Goal: Task Accomplishment & Management: Complete application form

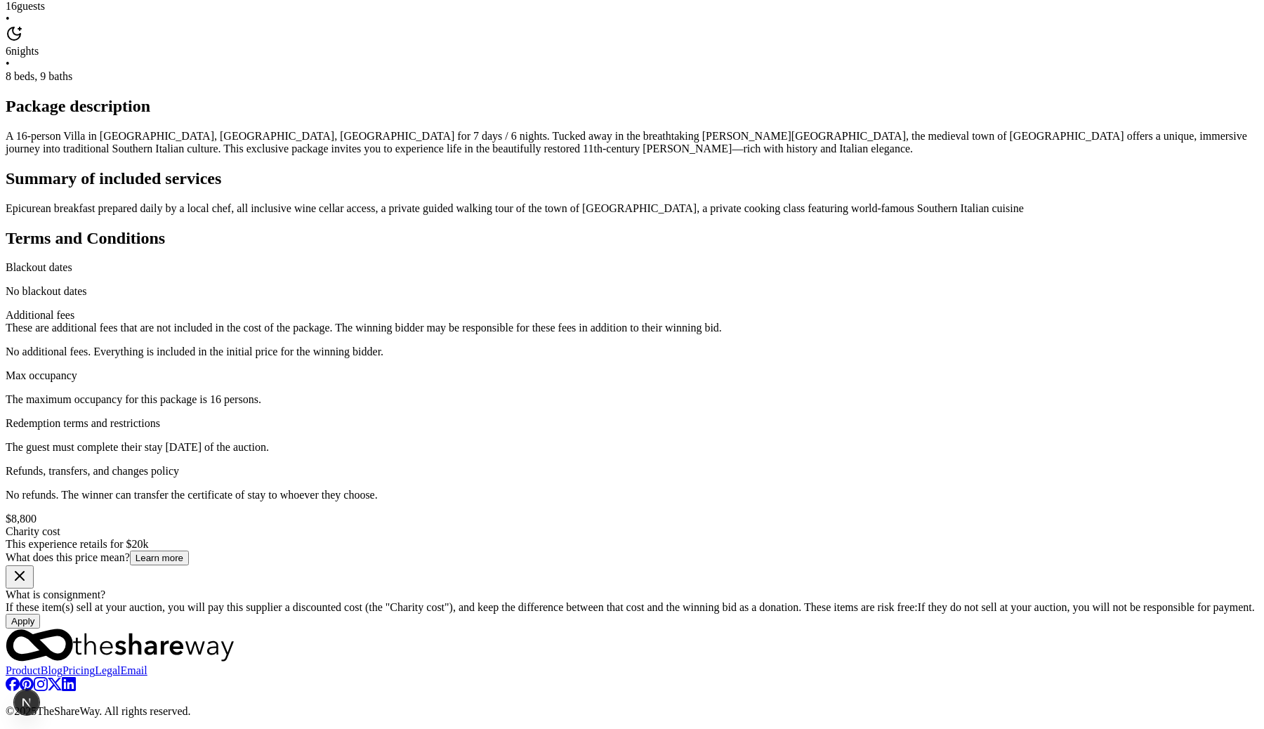
scroll to position [1172, 0]
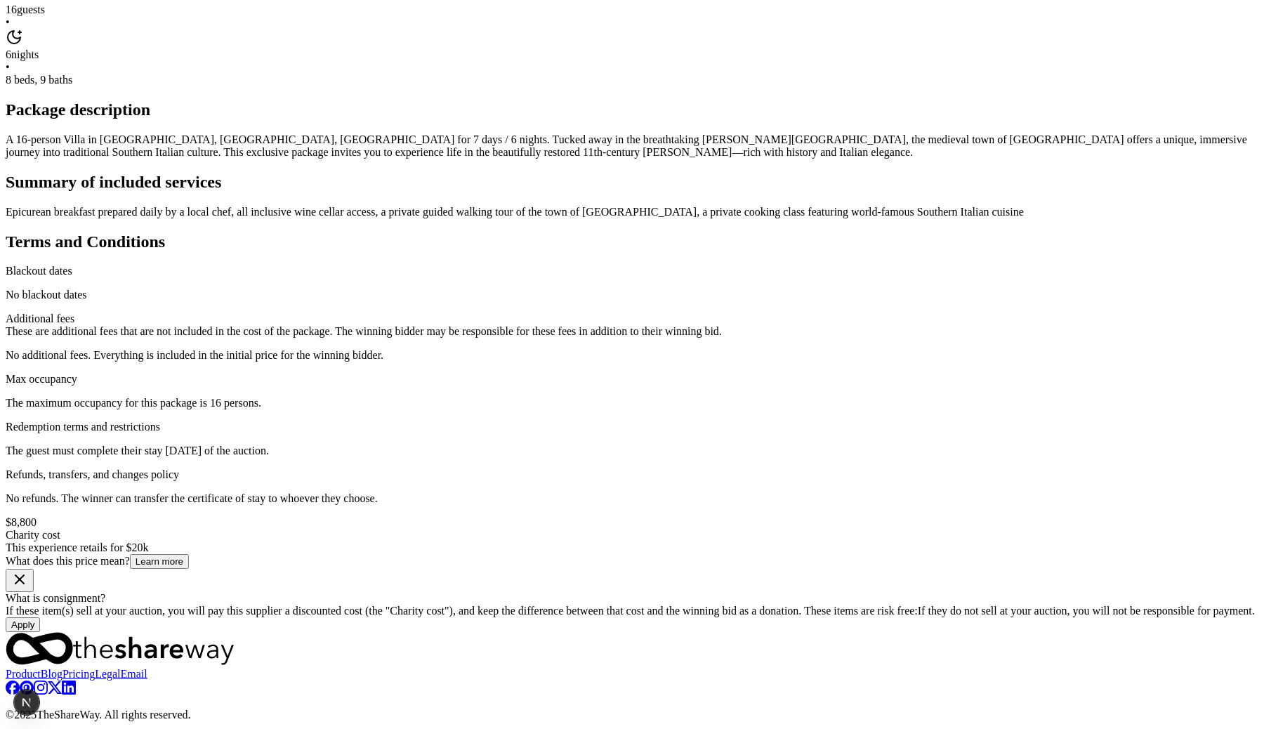
scroll to position [296, 0]
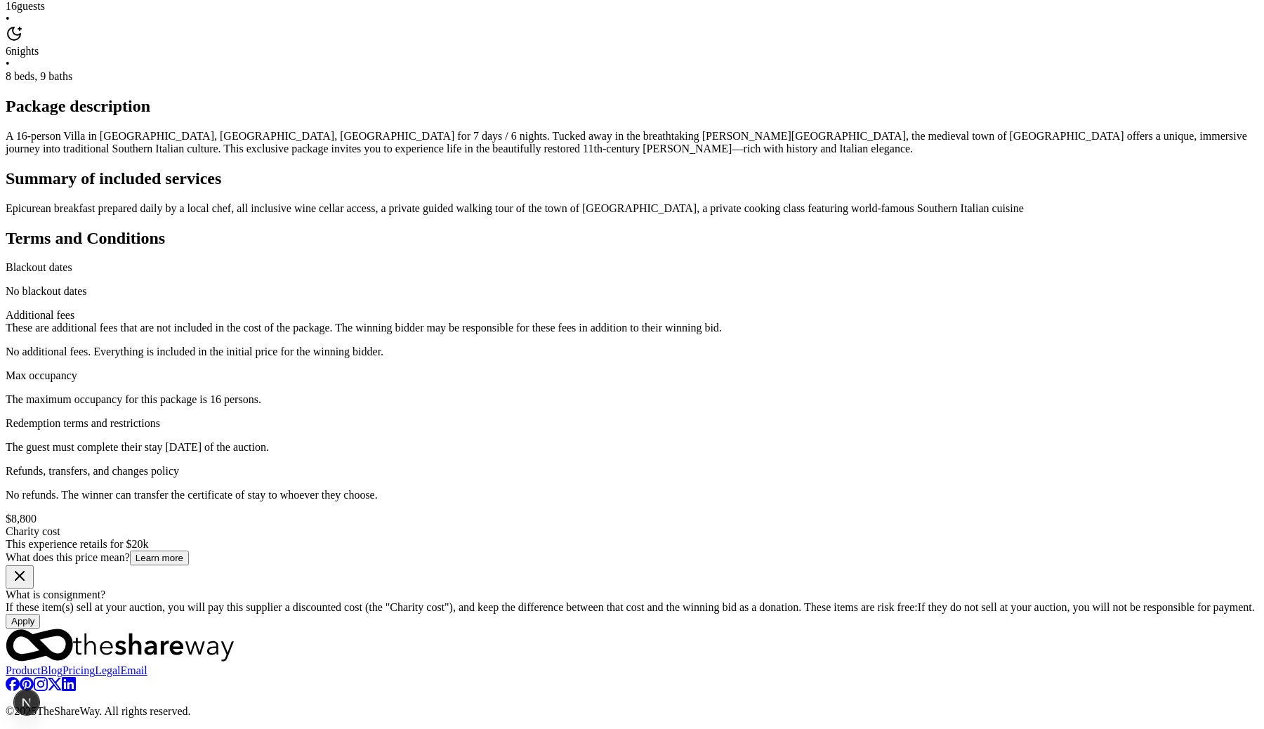
click at [40, 614] on button "Apply" at bounding box center [23, 621] width 34 height 15
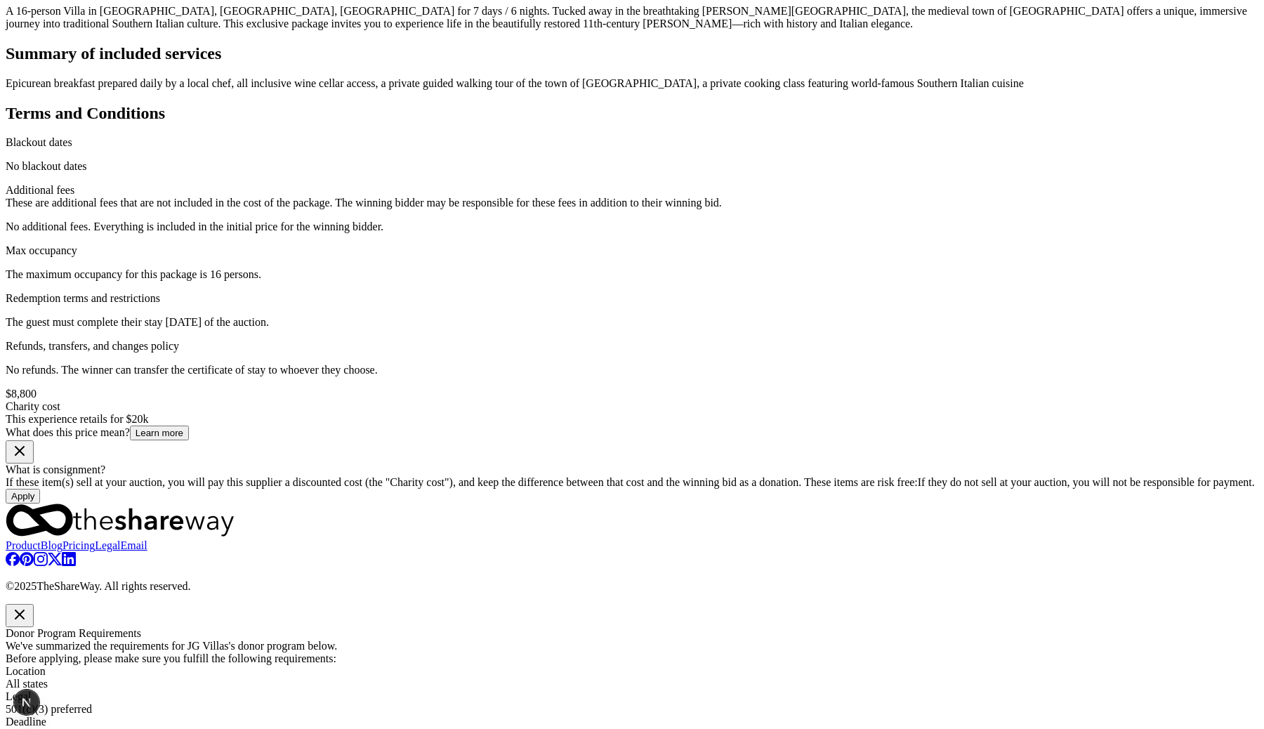
click at [34, 604] on button "button" at bounding box center [20, 615] width 28 height 23
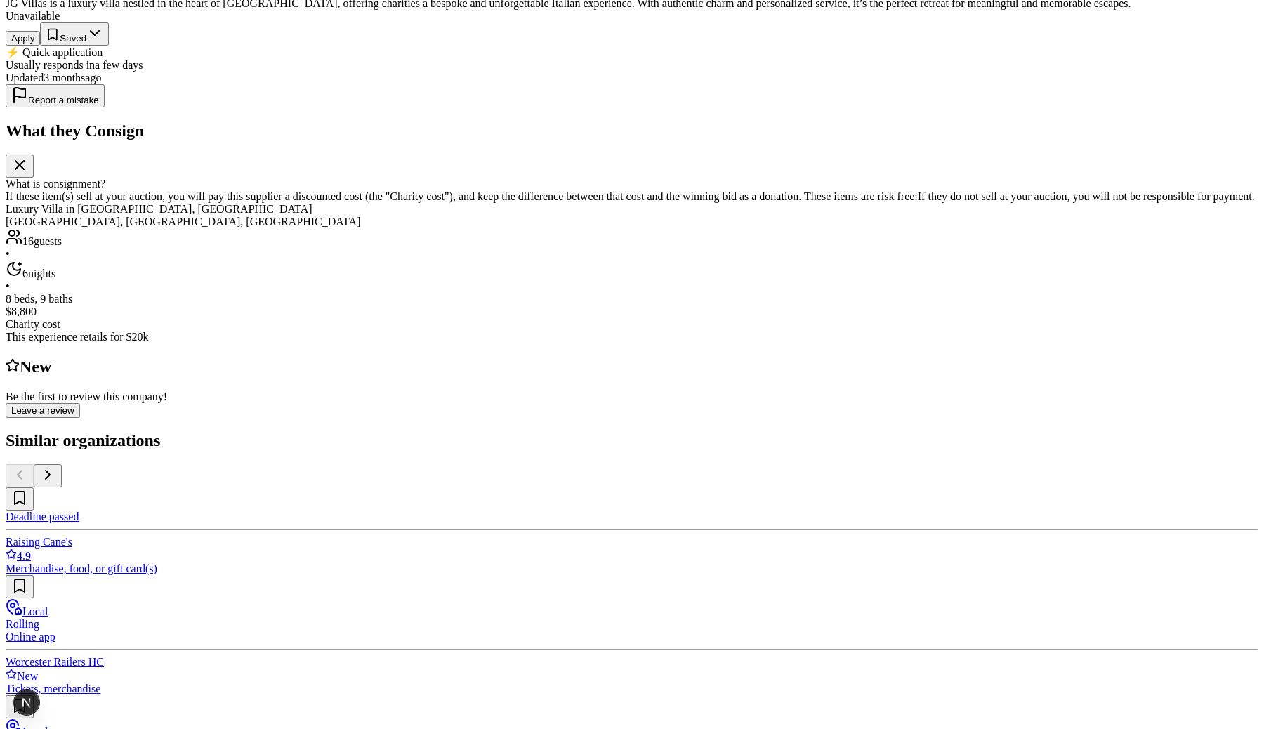
scroll to position [202, 0]
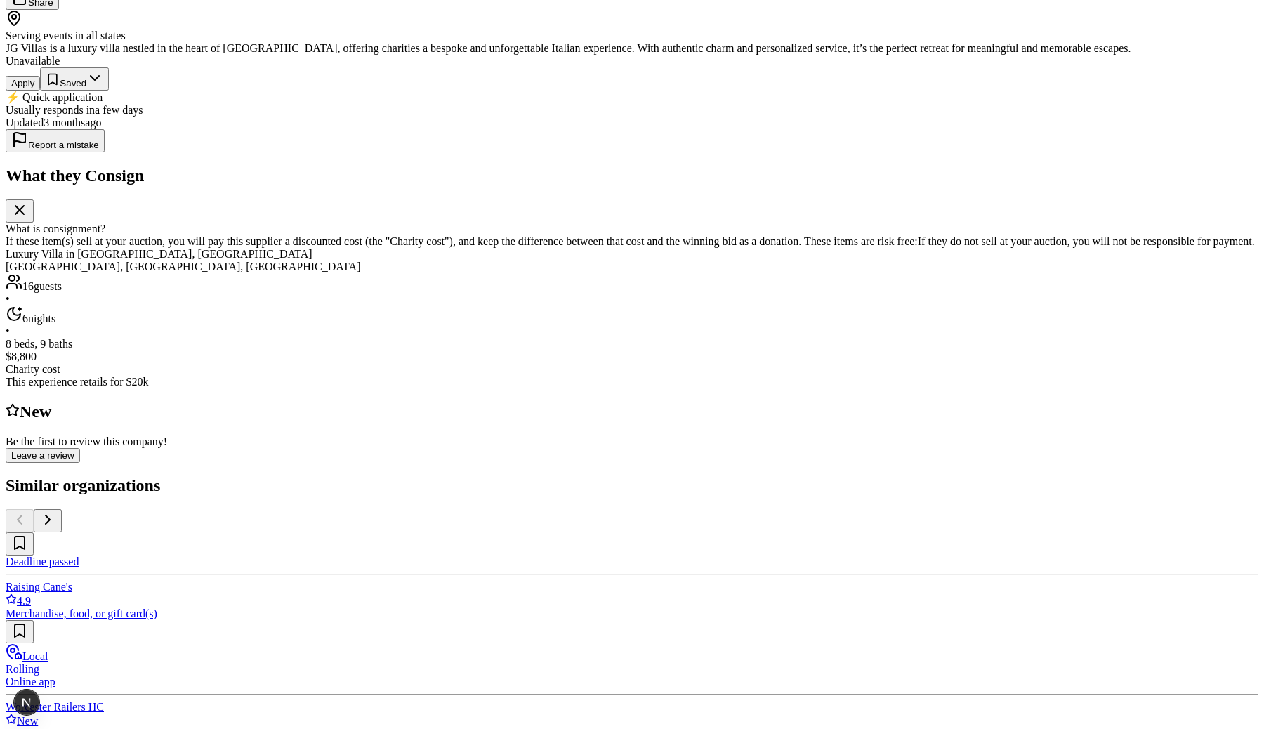
click at [40, 91] on button "Apply" at bounding box center [23, 83] width 34 height 15
click at [872, 67] on div "Unavailable" at bounding box center [632, 61] width 1252 height 13
click at [895, 67] on div "Unavailable" at bounding box center [632, 61] width 1252 height 13
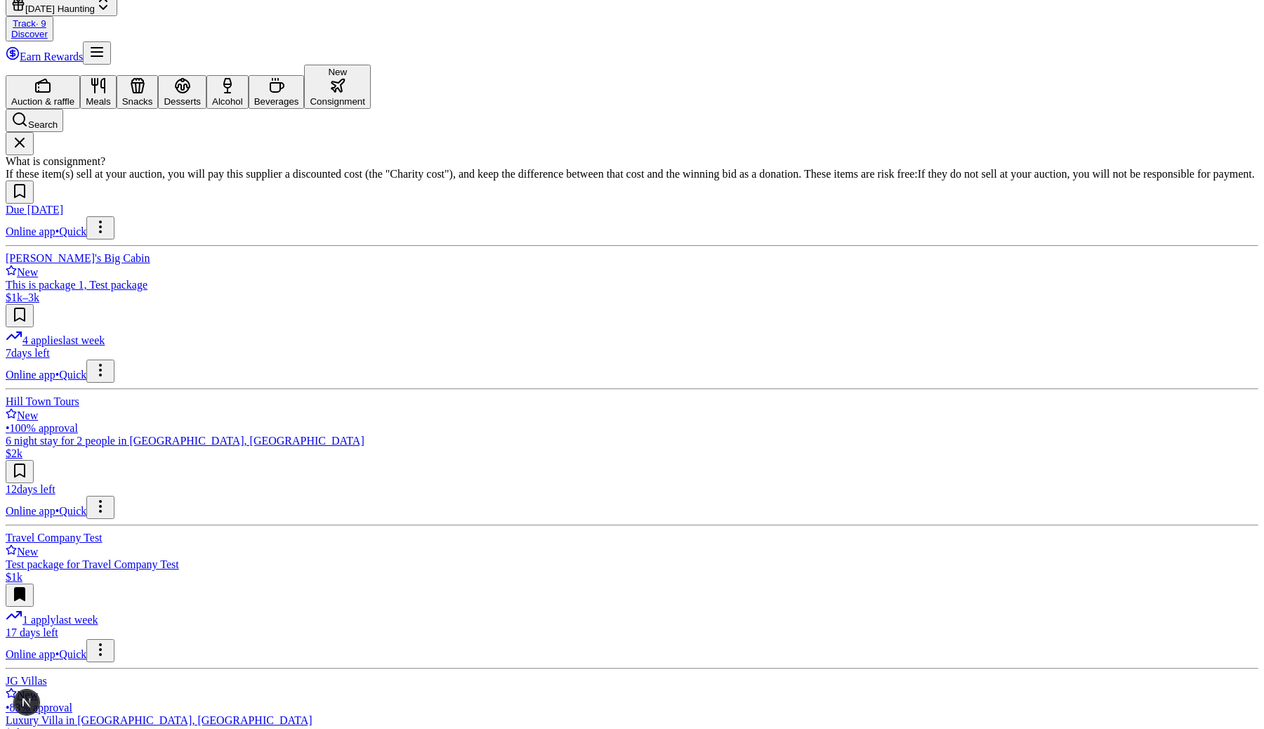
scroll to position [149, 0]
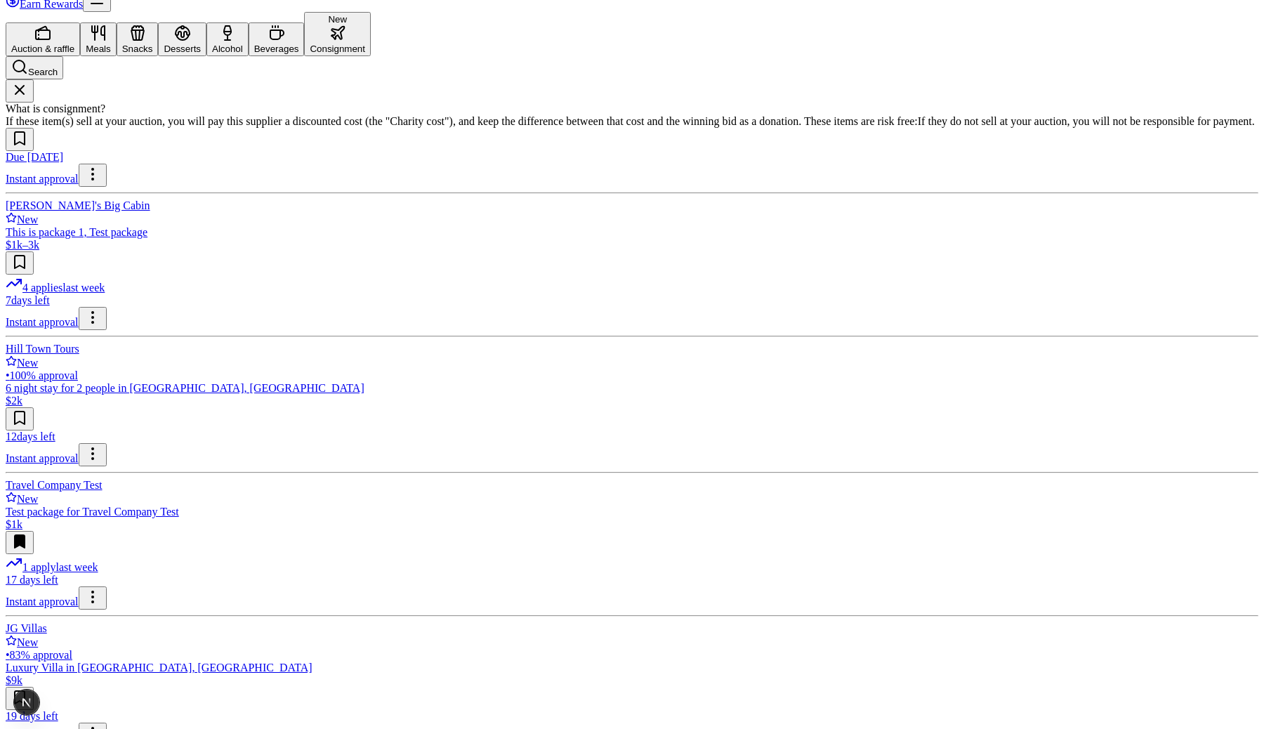
scroll to position [149, 0]
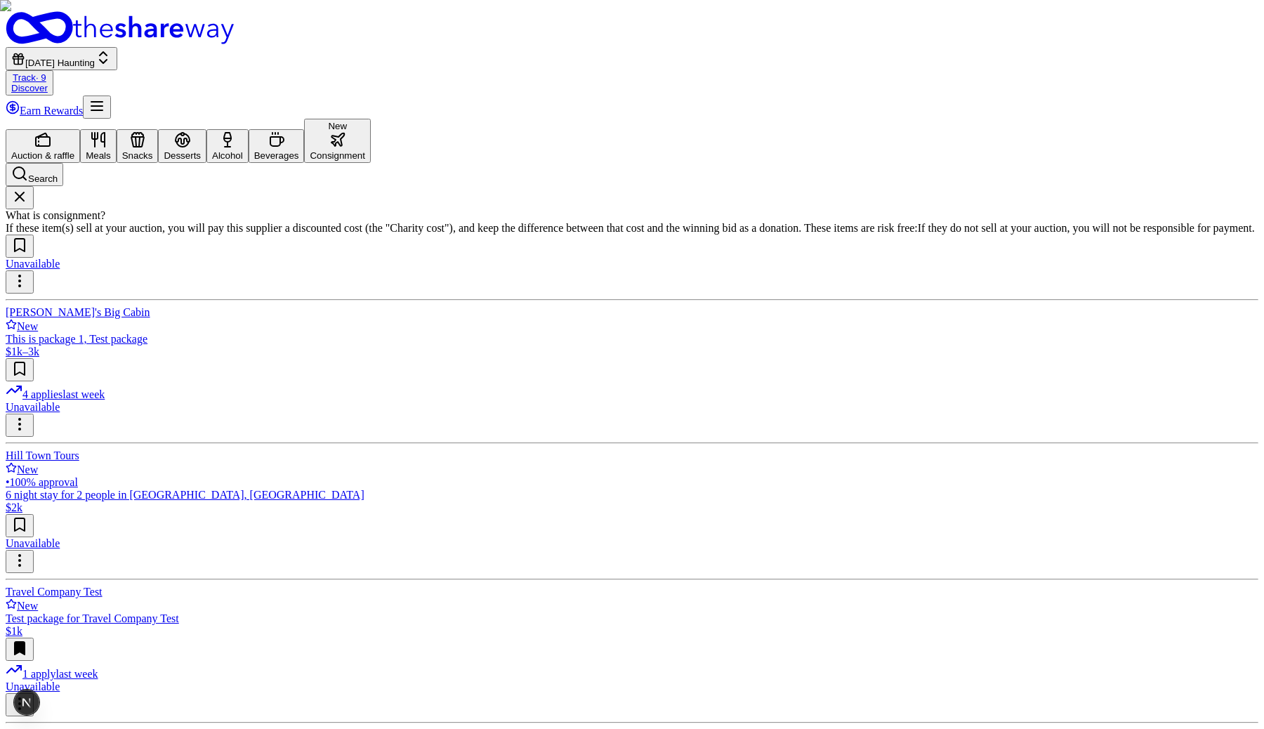
click at [816, 360] on div "Unavailable Tim's Big Cabin New This is package 1, Test package $1k–3k 4 applie…" at bounding box center [632, 718] width 1252 height 969
click at [861, 324] on div "Unavailable Tim's Big Cabin New This is package 1, Test package $1k–3k 4 applie…" at bounding box center [632, 718] width 1252 height 969
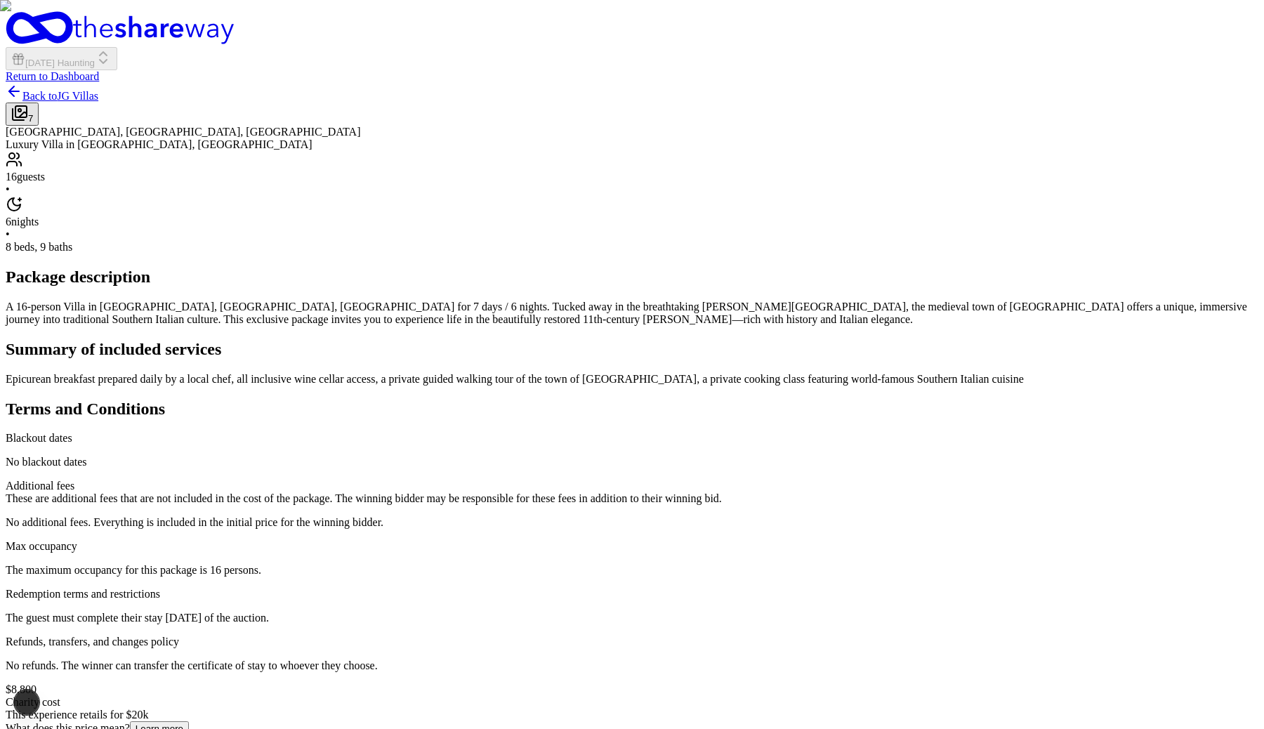
scroll to position [296, 0]
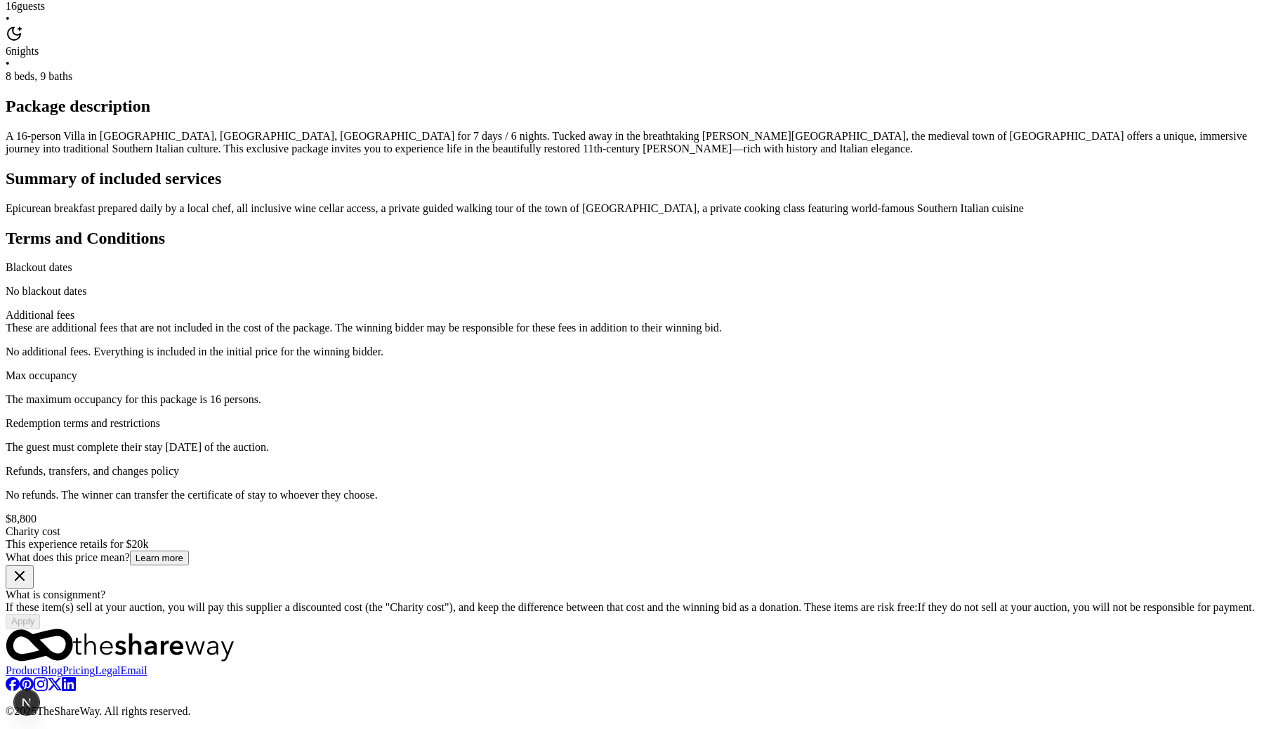
click at [1064, 444] on div "Back to JG Villas 7 [GEOGRAPHIC_DATA], [GEOGRAPHIC_DATA], [GEOGRAPHIC_DATA] Lux…" at bounding box center [632, 270] width 1252 height 716
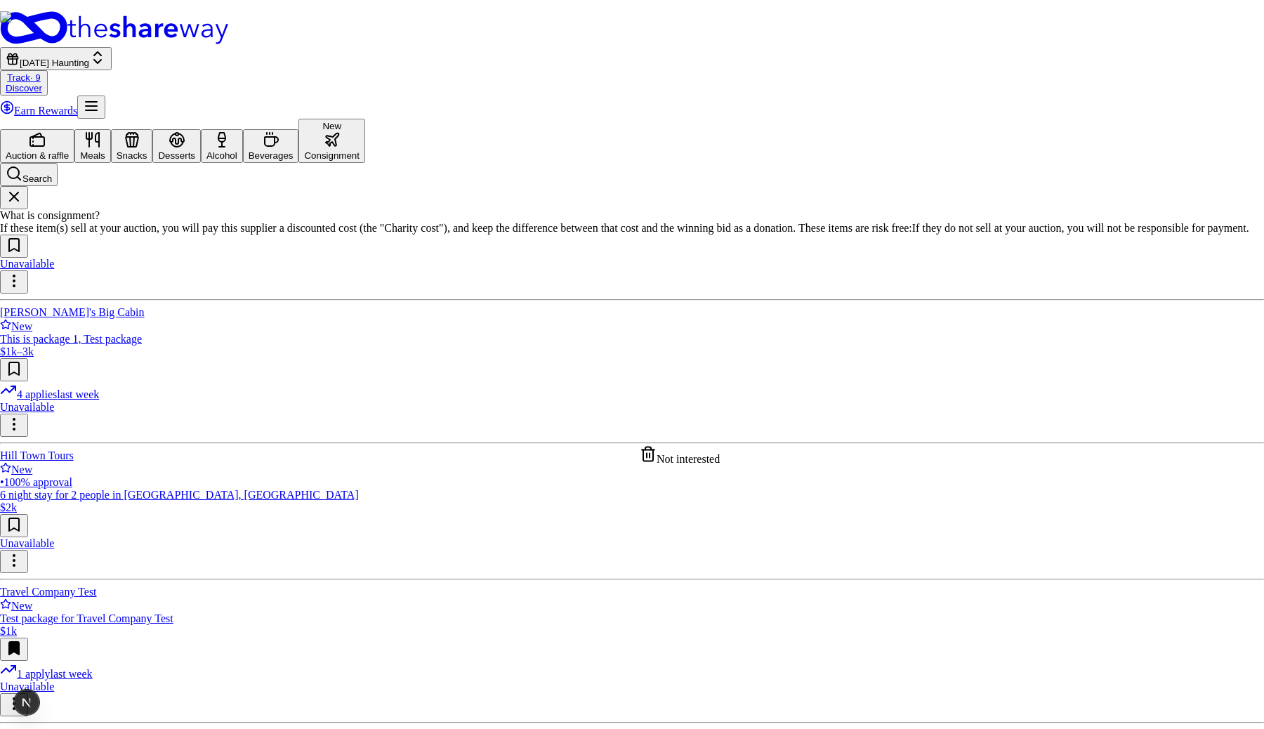
click at [736, 438] on html "[DATE] Haunting Track · 9 Discover Earn Rewards Auction & raffle Meals Snacks D…" at bounding box center [632, 604] width 1264 height 1209
click at [707, 590] on html "[DATE] Haunting Track · 9 Discover Earn Rewards Auction & raffle Meals Snacks D…" at bounding box center [632, 604] width 1264 height 1209
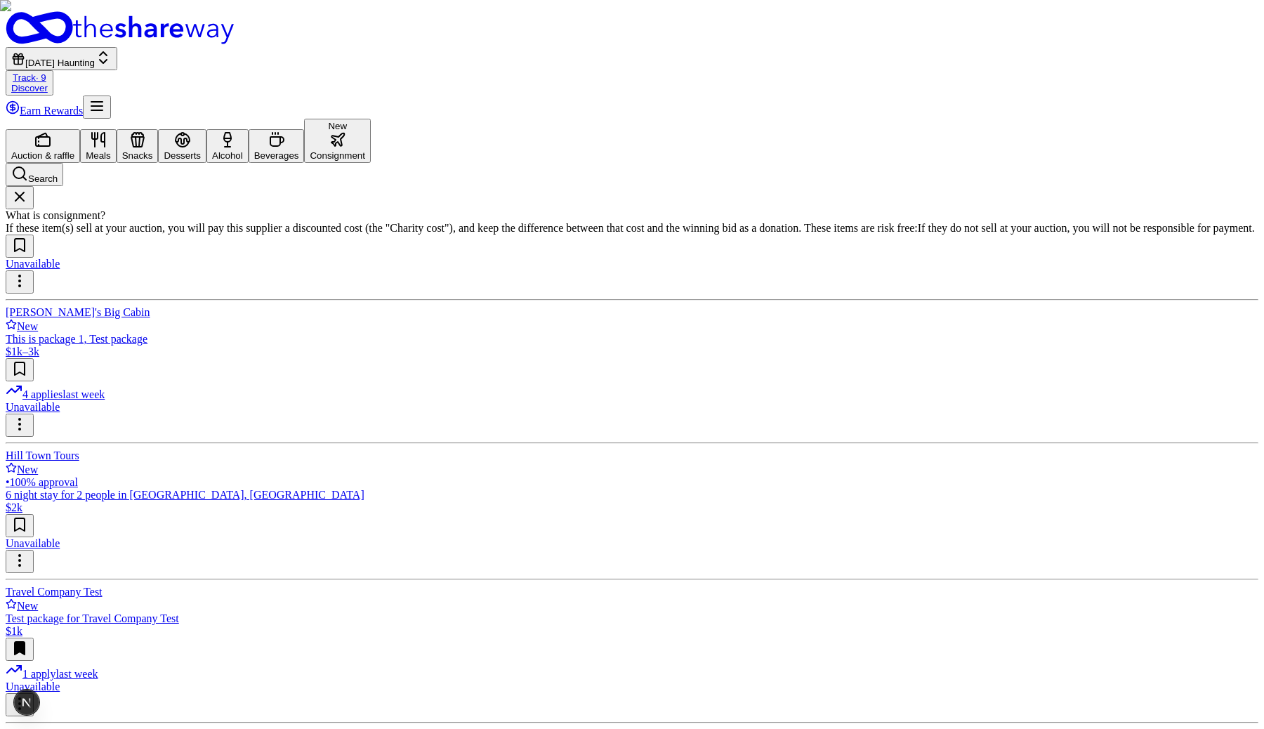
click at [34, 514] on button at bounding box center [20, 525] width 28 height 23
click at [912, 397] on img at bounding box center [632, 364] width 1264 height 729
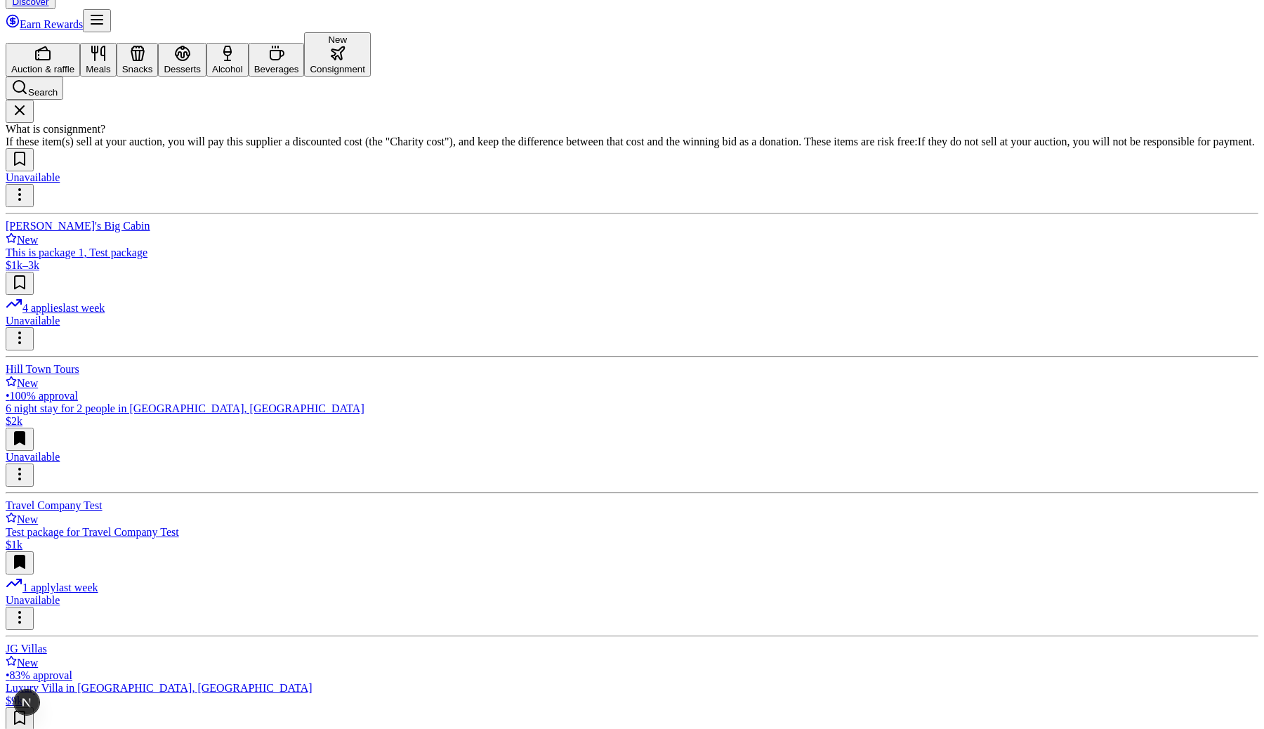
scroll to position [149, 0]
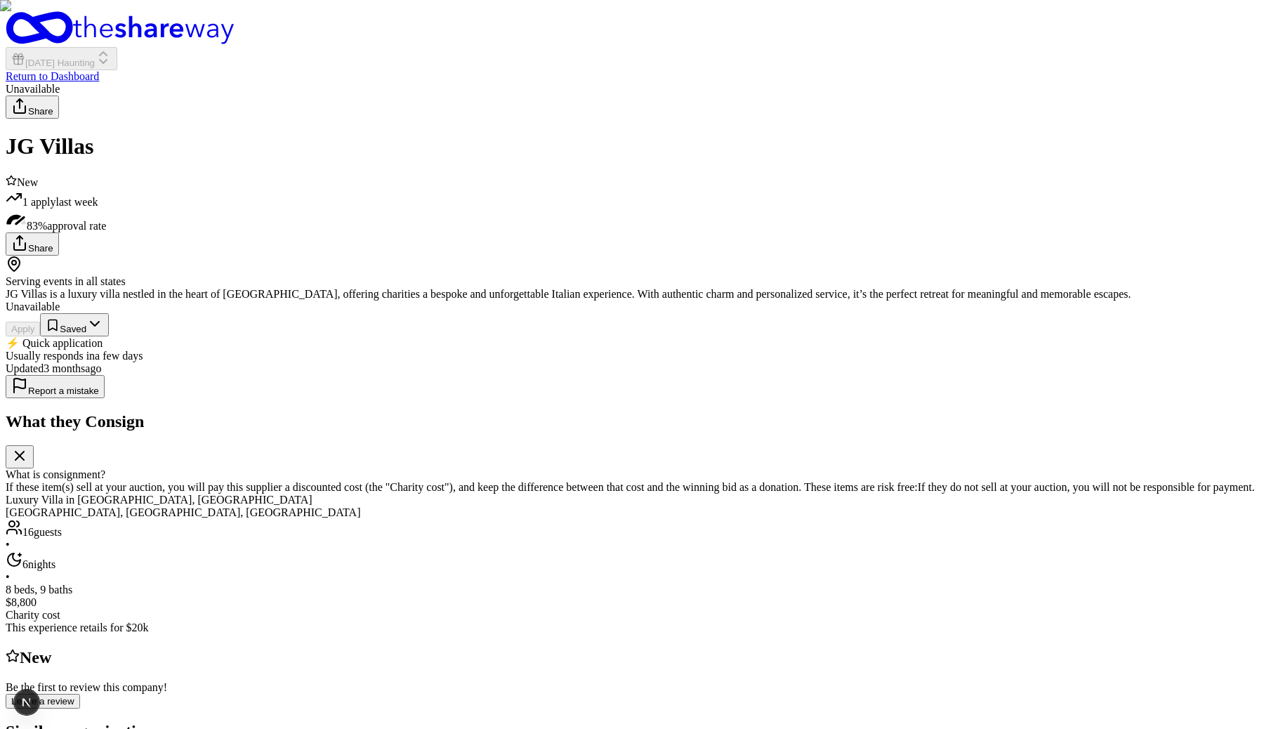
click at [887, 362] on div "Unavailable Apply Saved ⚡️ Quick application Usually responds in a few days" at bounding box center [632, 331] width 1252 height 62
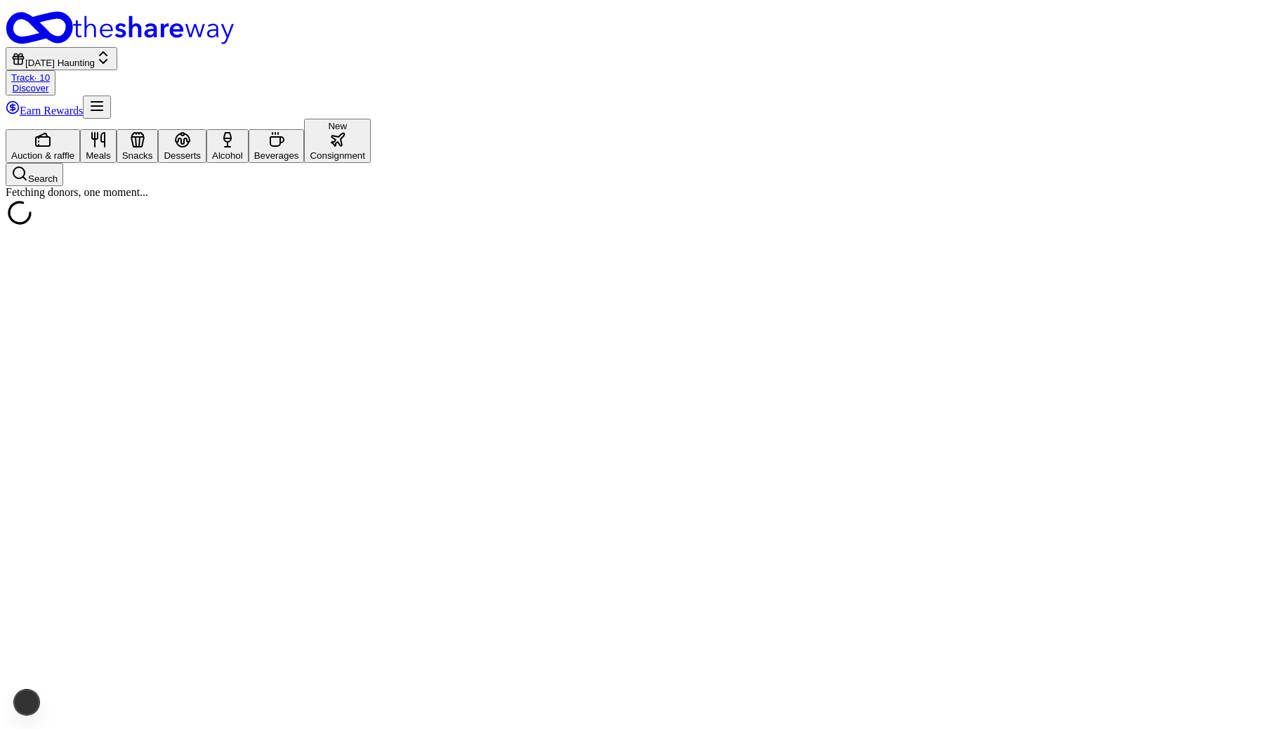
scroll to position [100, 0]
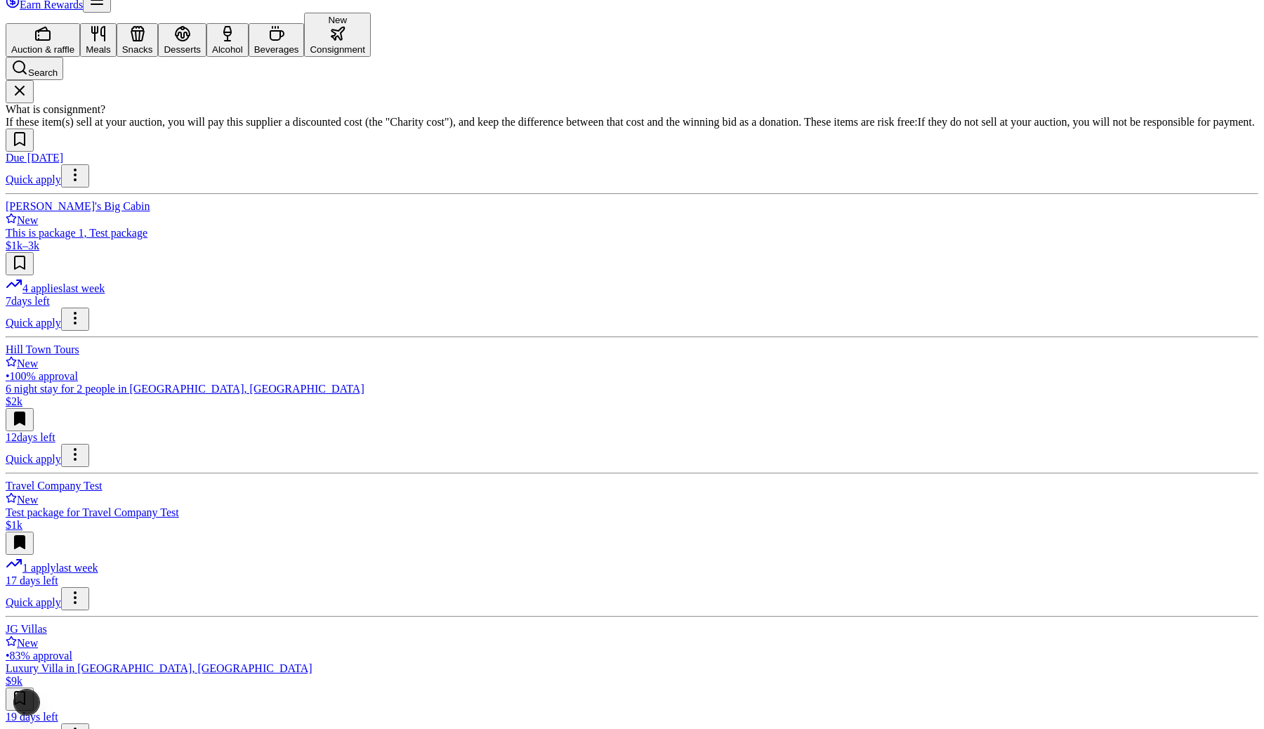
scroll to position [143, 0]
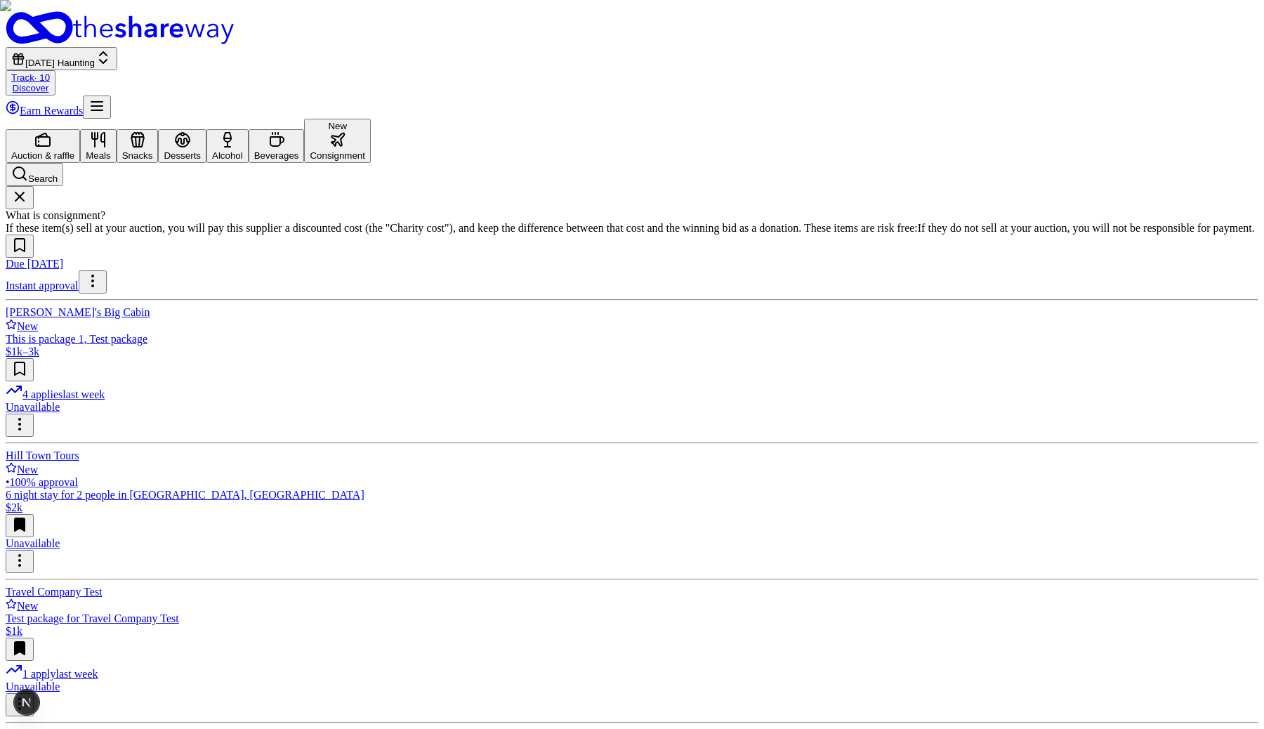
click at [193, 293] on div "Instant approval" at bounding box center [632, 281] width 1252 height 23
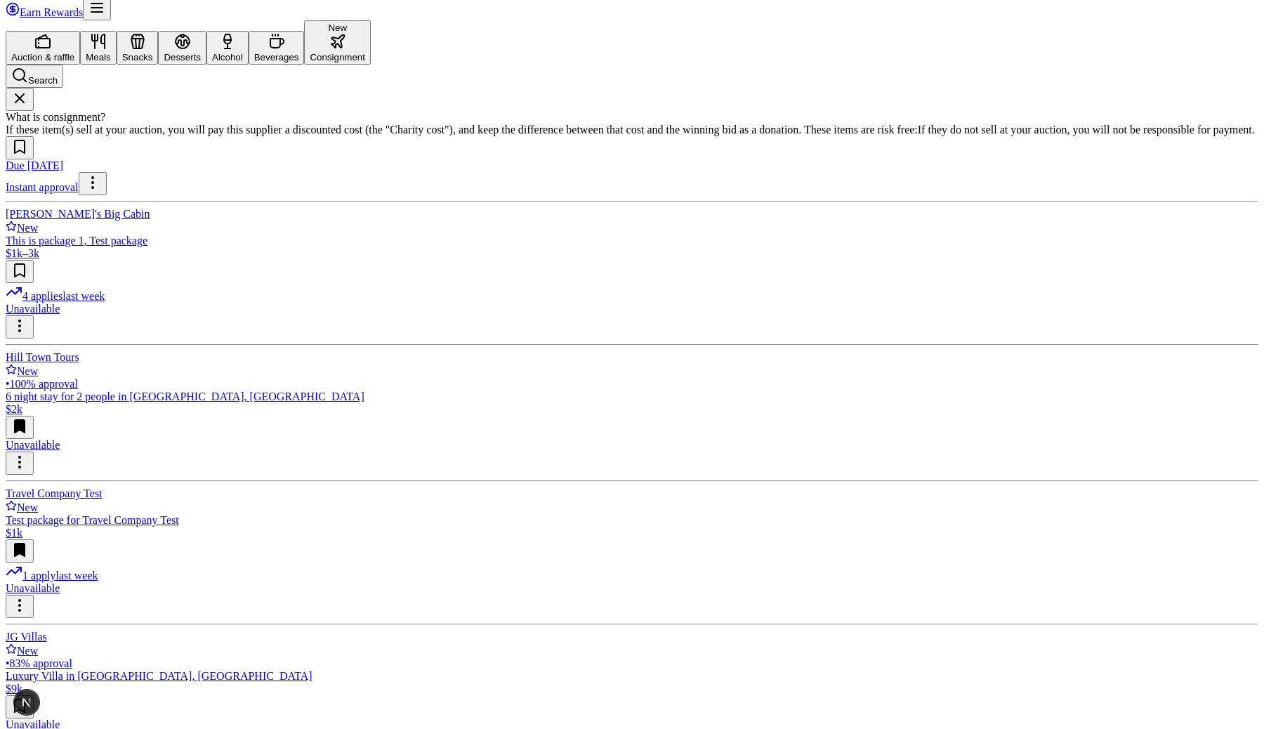
scroll to position [149, 0]
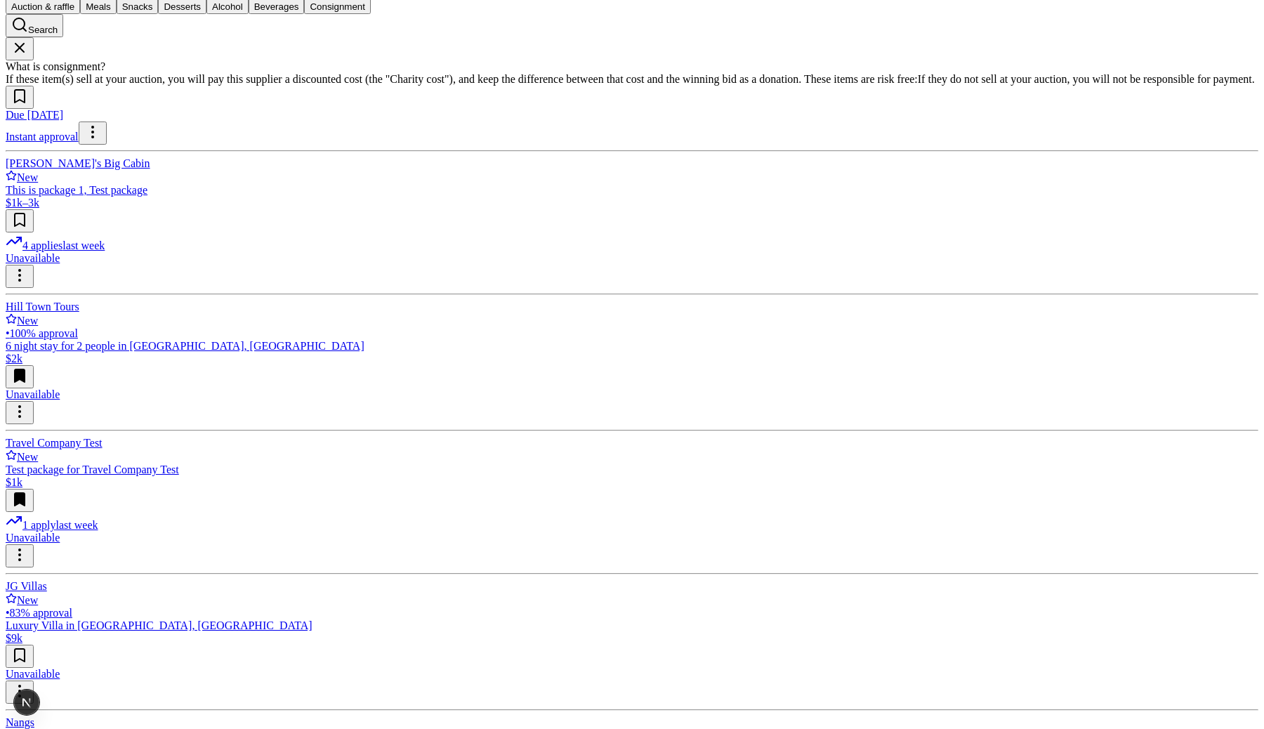
click at [1203, 290] on html "[DATE] Haunting Track · 10 Discover Earn Rewards Auction & raffle Meals Snacks …" at bounding box center [632, 455] width 1264 height 1209
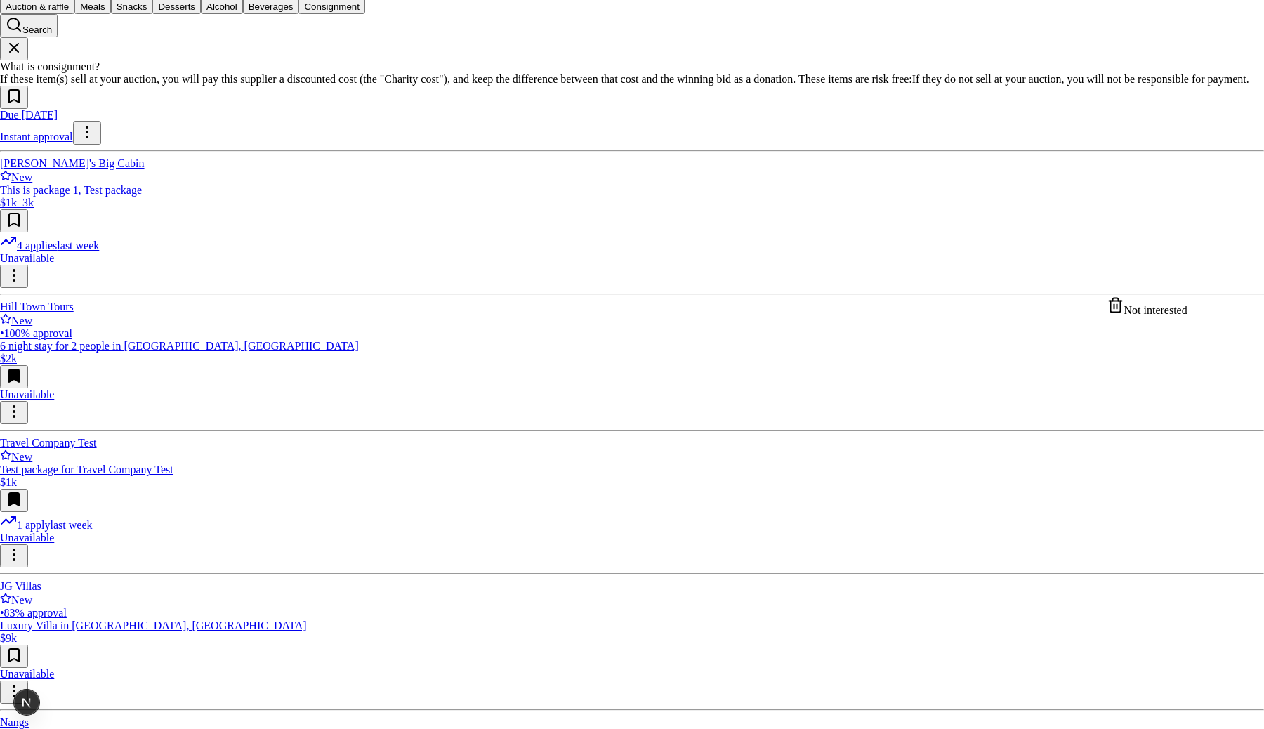
click at [1047, 444] on html "Halloween Haunting Track · 10 Discover Earn Rewards Auction & raffle Meals Snac…" at bounding box center [632, 455] width 1264 height 1209
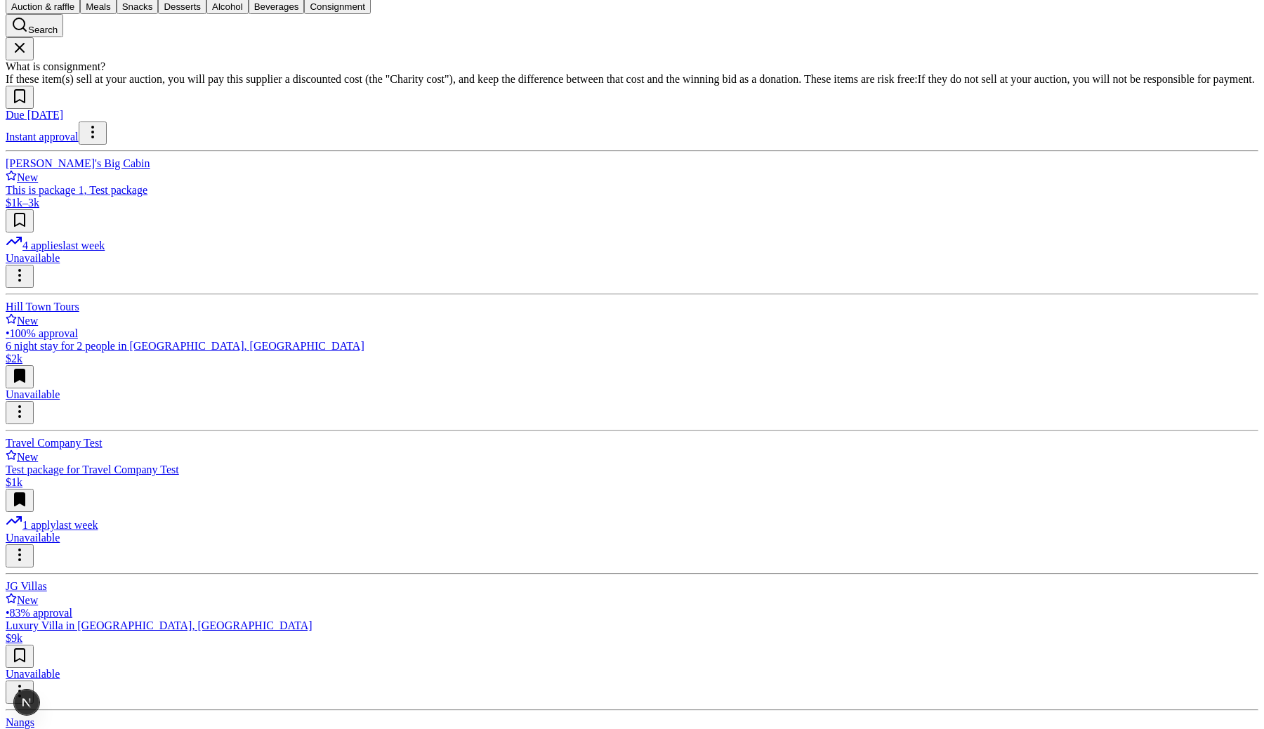
click at [74, 12] on div "Auction & raffle" at bounding box center [42, 6] width 63 height 11
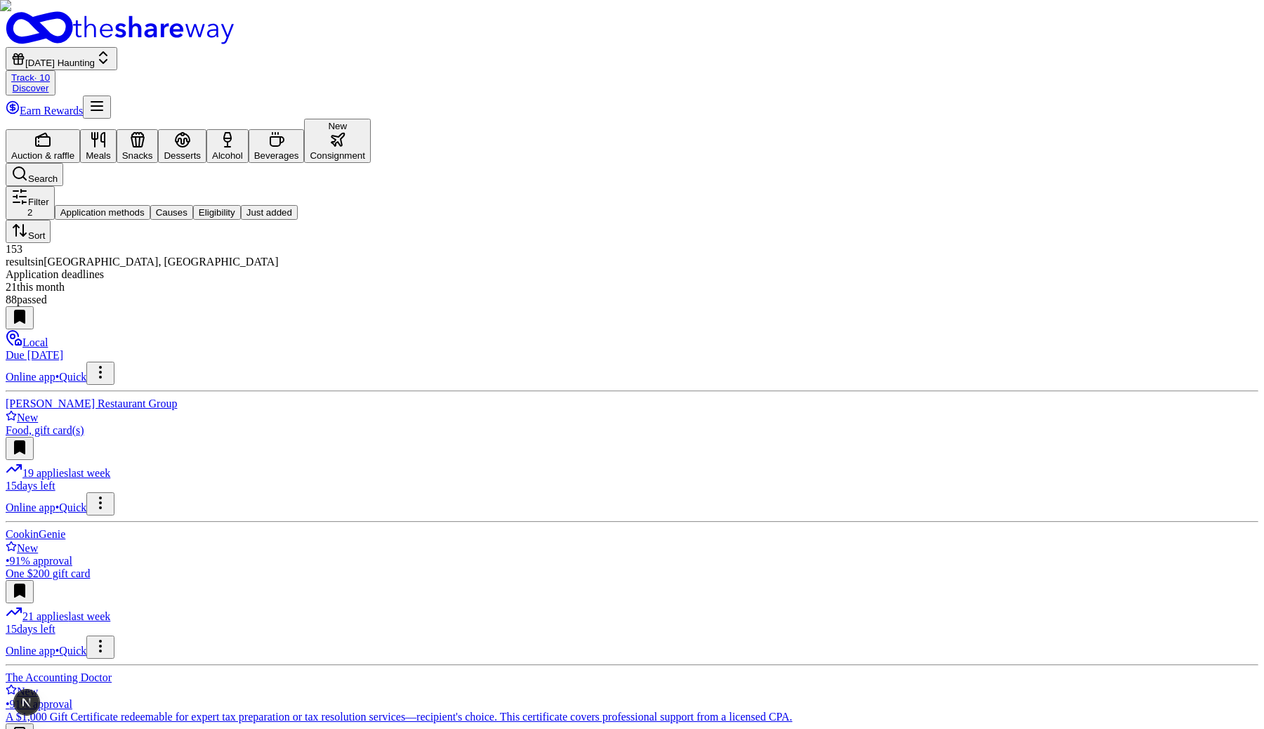
click at [371, 119] on button "New Consignment" at bounding box center [337, 141] width 67 height 44
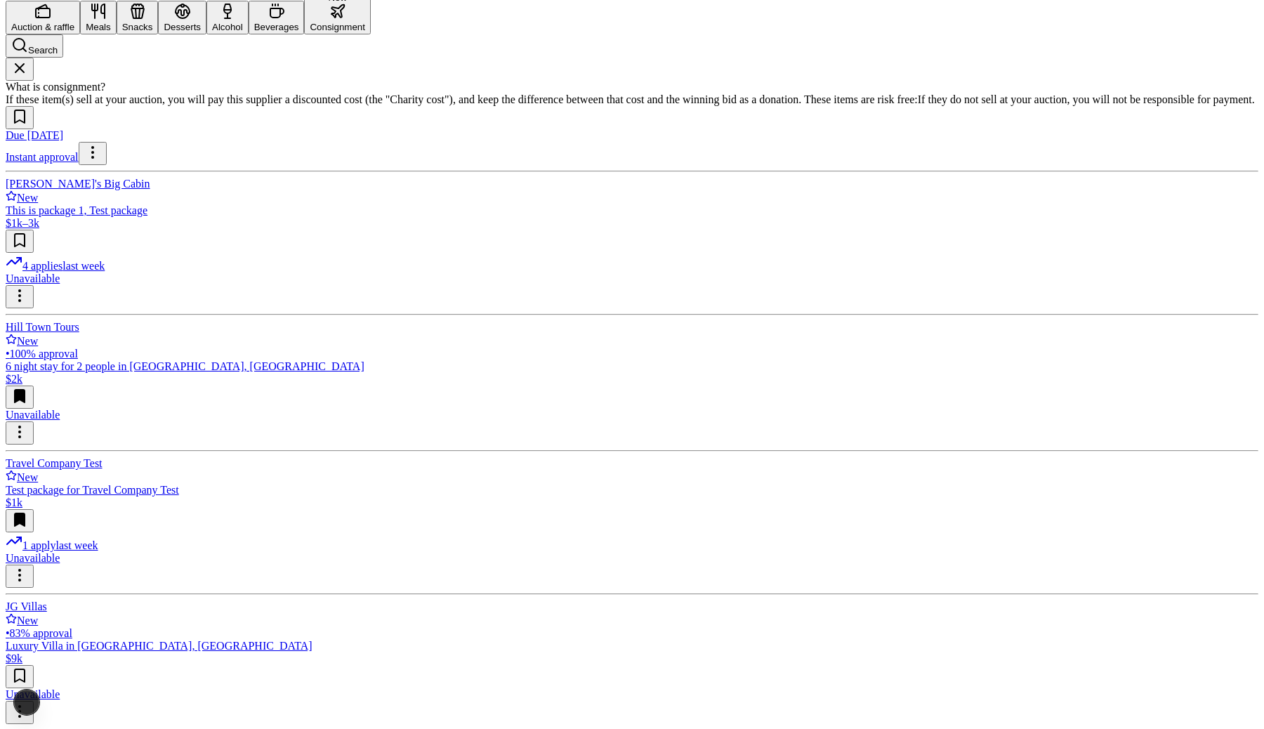
scroll to position [149, 0]
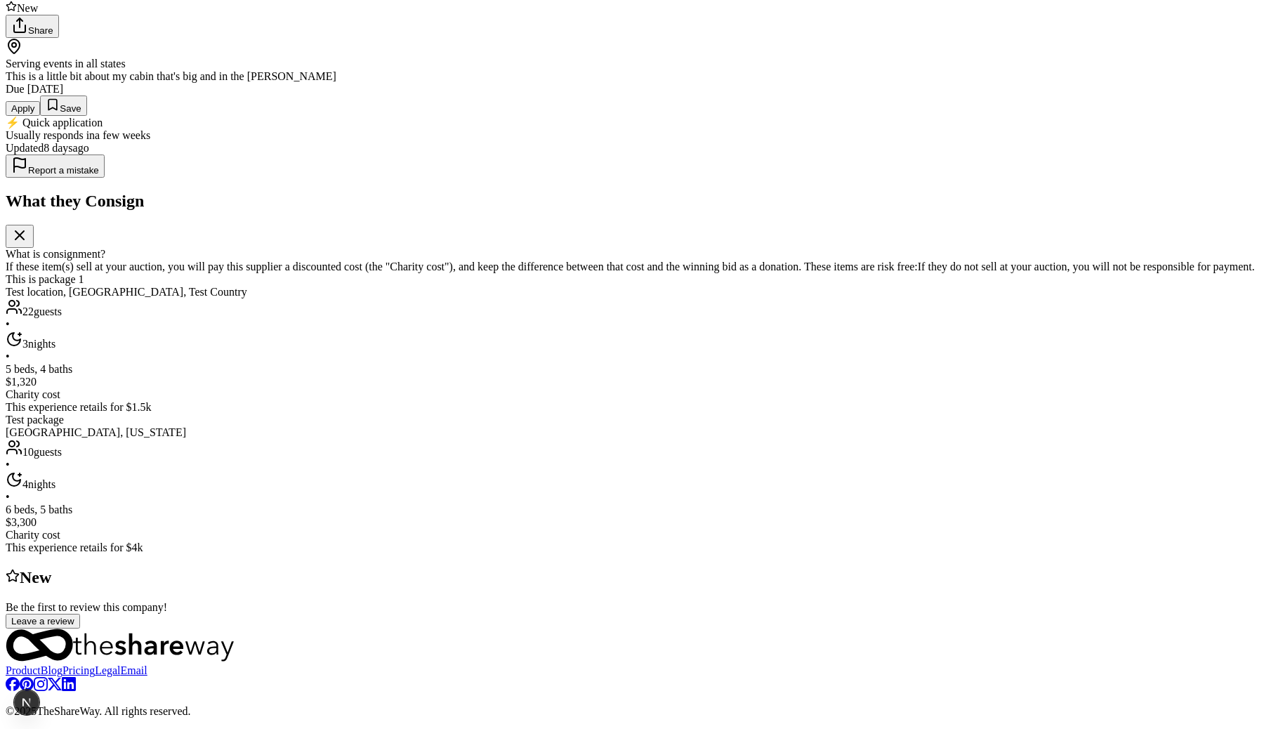
scroll to position [366, 0]
click at [371, 501] on img at bounding box center [632, 190] width 1264 height 729
click at [562, 501] on img at bounding box center [632, 190] width 1264 height 729
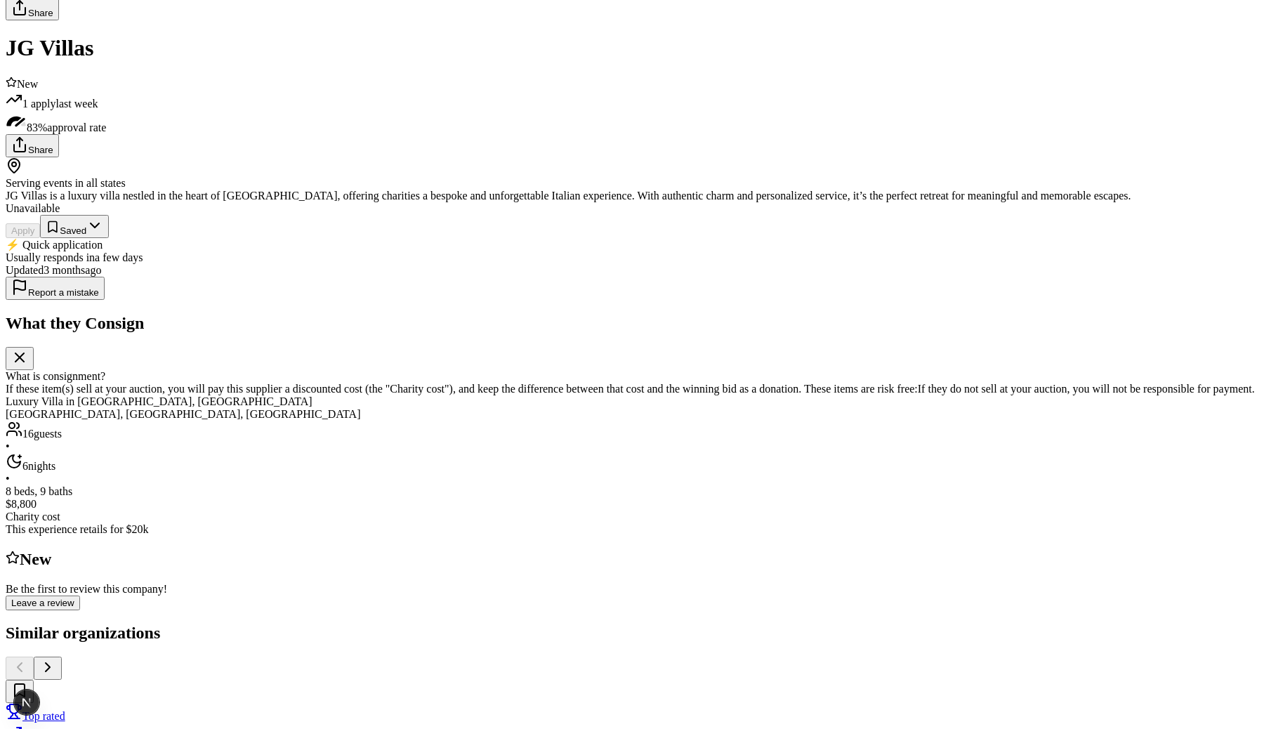
scroll to position [224, 0]
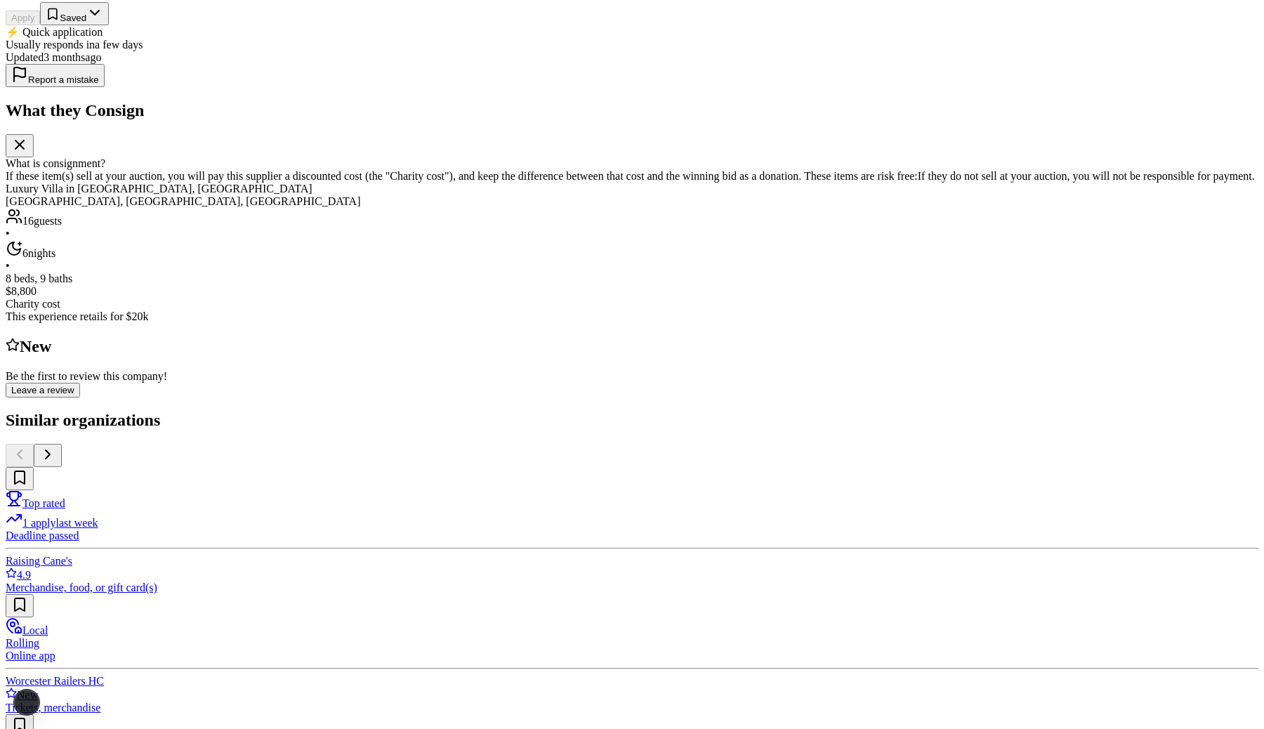
scroll to position [406, 0]
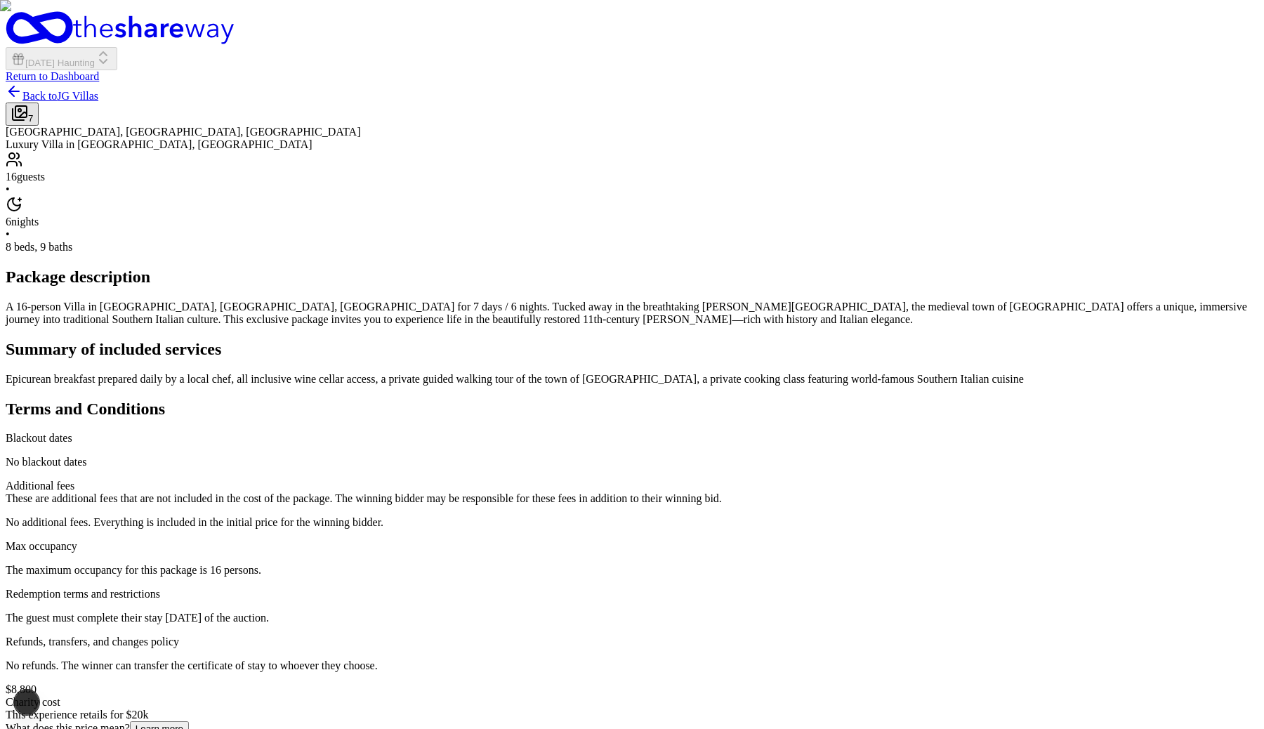
scroll to position [296, 0]
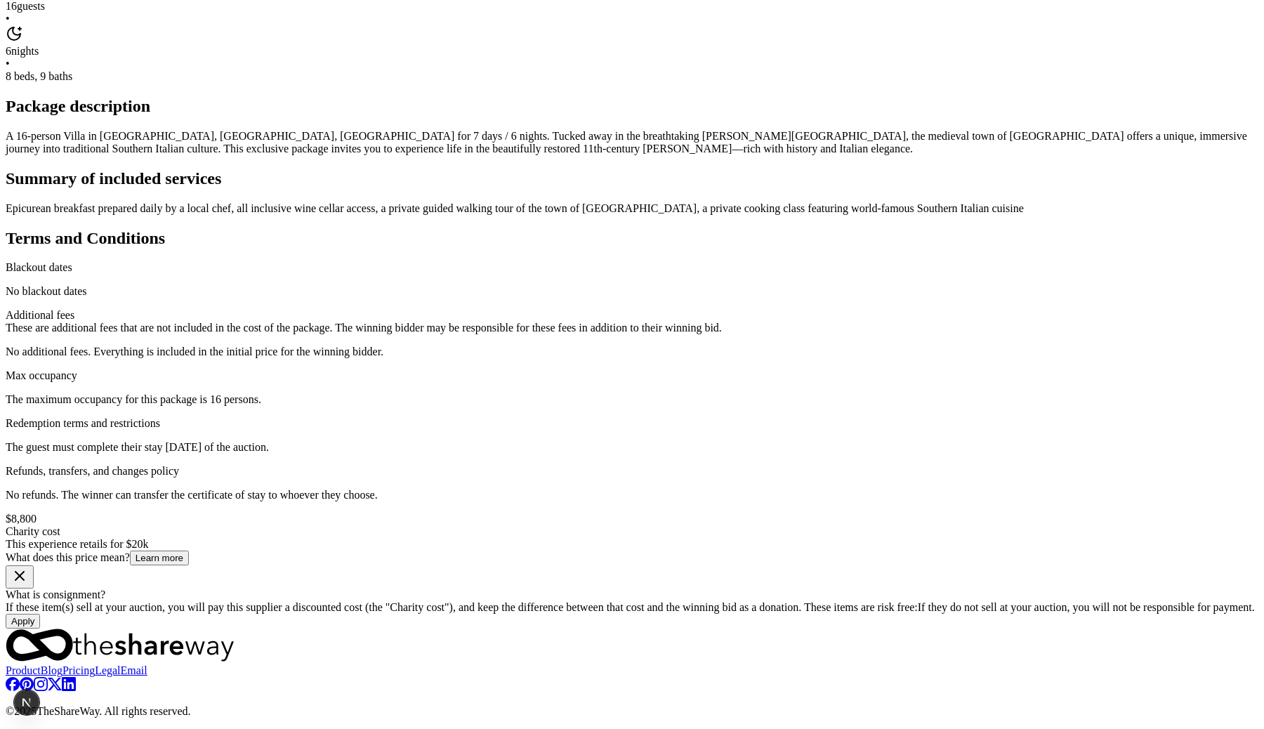
click at [524, 155] on div "Package description A 16-person Villa in Altamonte, Calabria, Italy for 7 days …" at bounding box center [632, 126] width 1252 height 58
click at [40, 614] on button "Apply" at bounding box center [23, 621] width 34 height 15
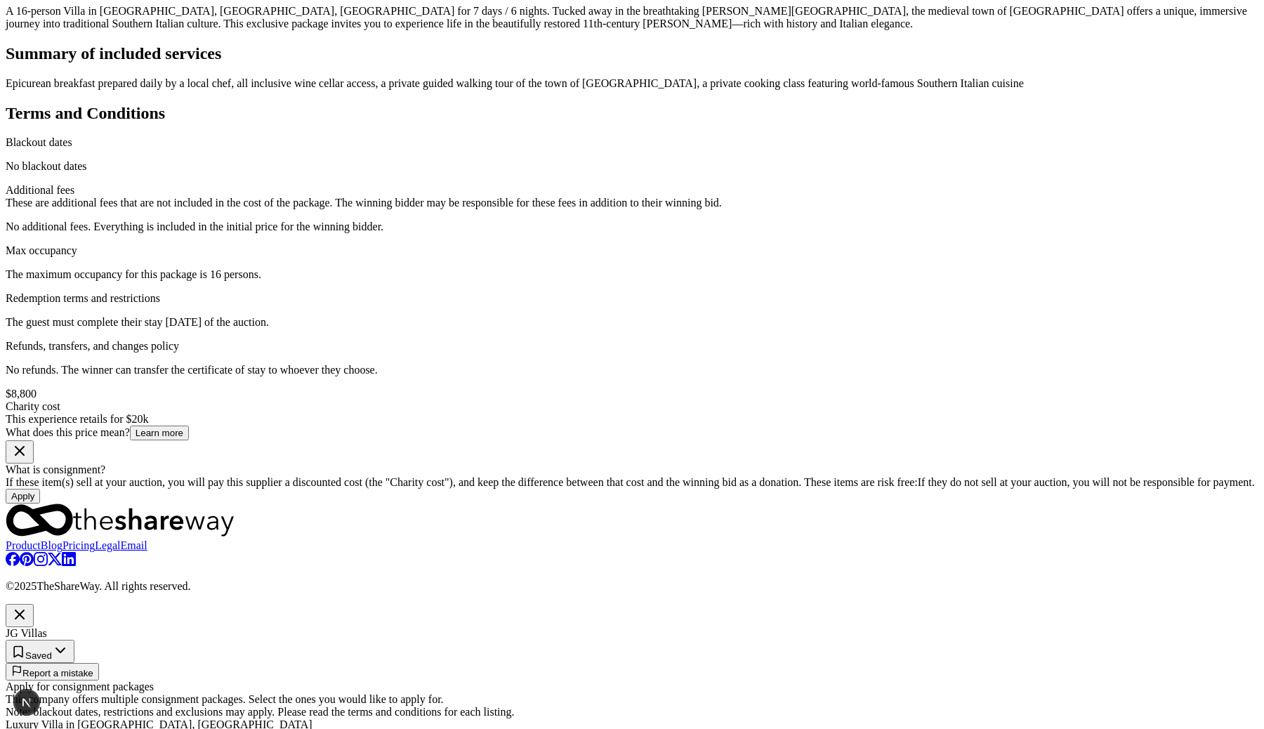
click at [24, 610] on icon "button" at bounding box center [19, 614] width 8 height 8
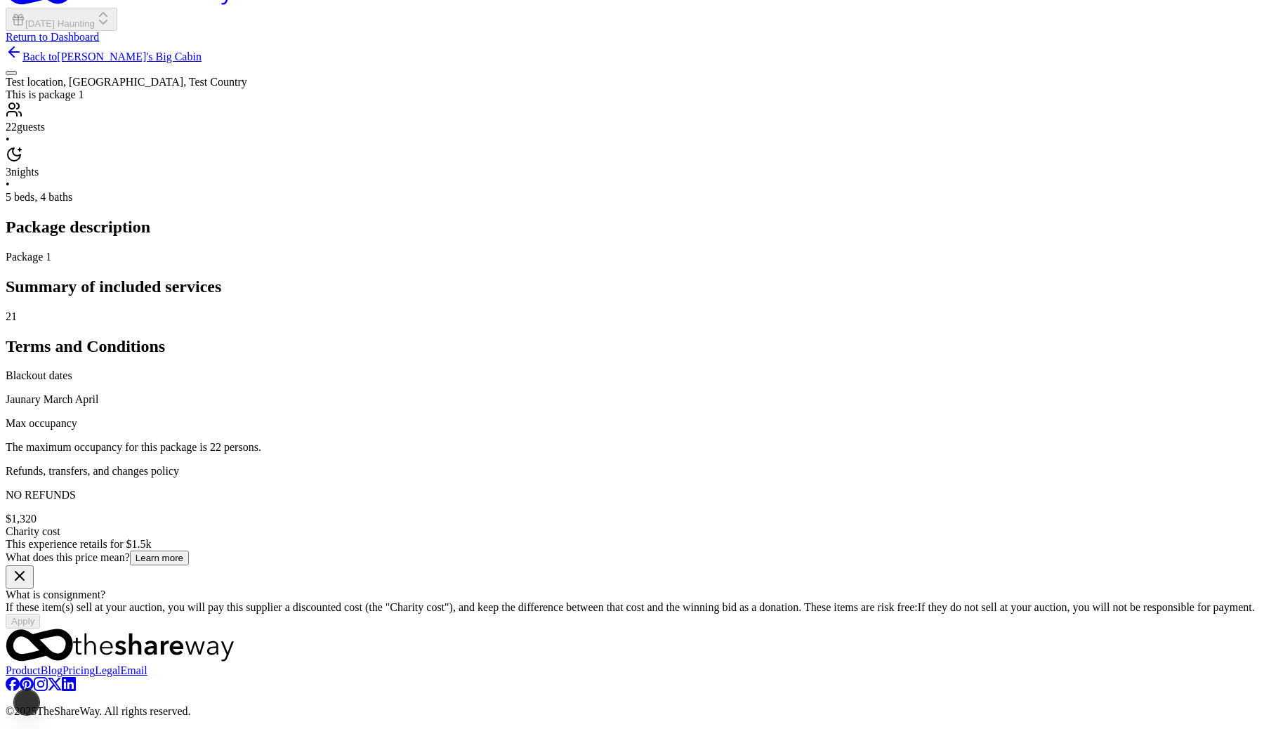
scroll to position [530, 0]
click at [40, 614] on button "Apply" at bounding box center [23, 621] width 34 height 15
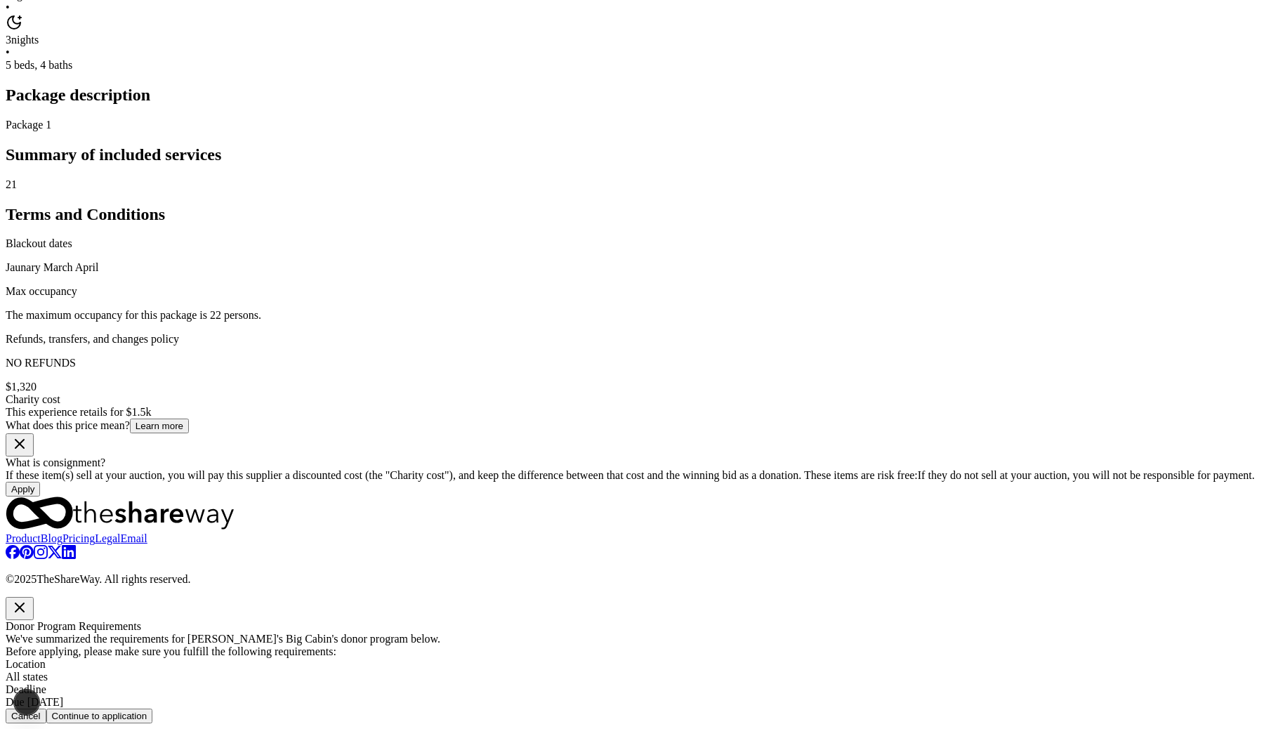
click at [153, 708] on button "Continue to application" at bounding box center [99, 715] width 107 height 15
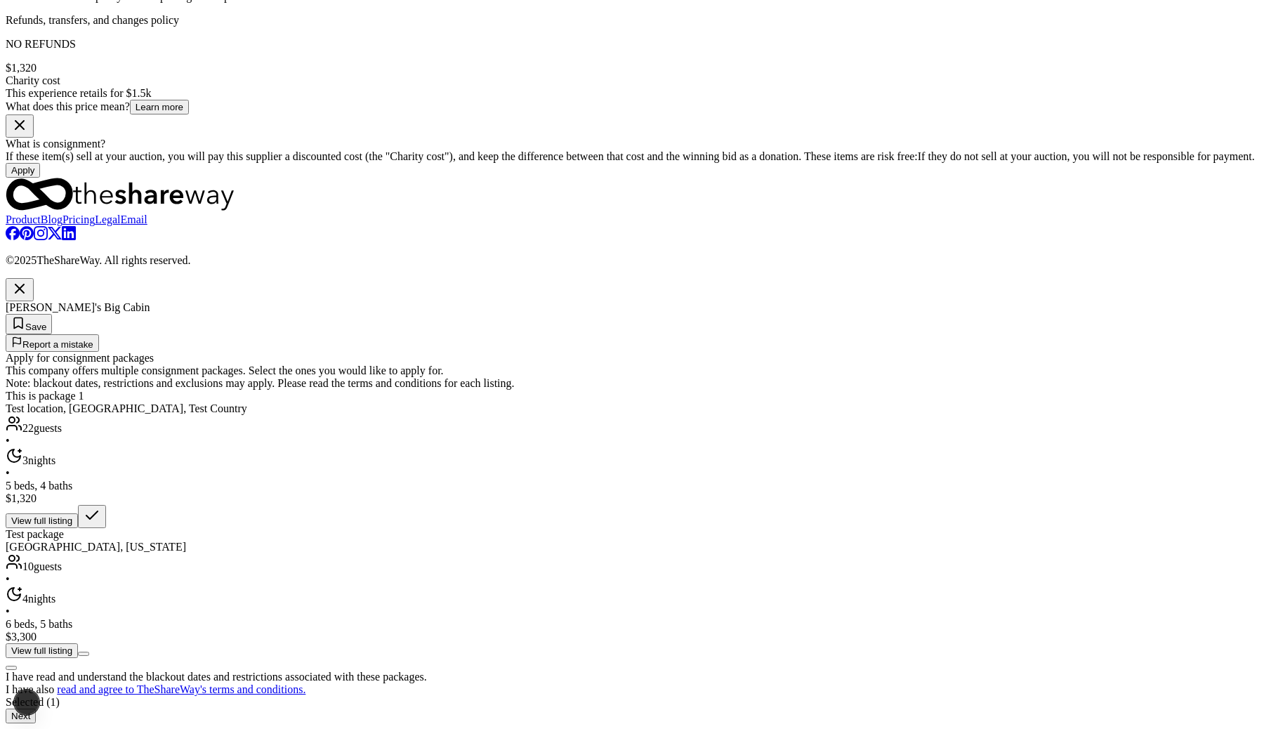
click at [28, 280] on icon "button" at bounding box center [19, 288] width 17 height 17
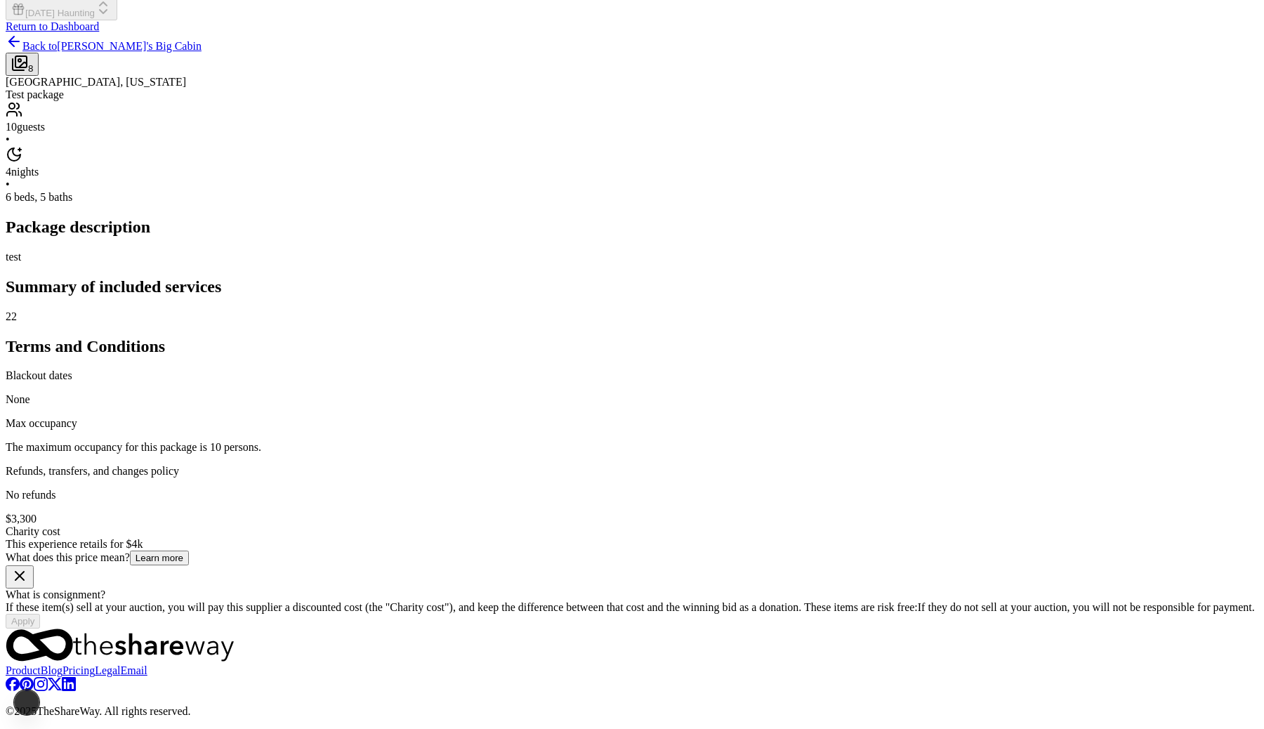
scroll to position [440, 0]
click at [812, 512] on div "$3,300 Charity cost This experience retails for $4k What does this price mean? …" at bounding box center [632, 570] width 1252 height 116
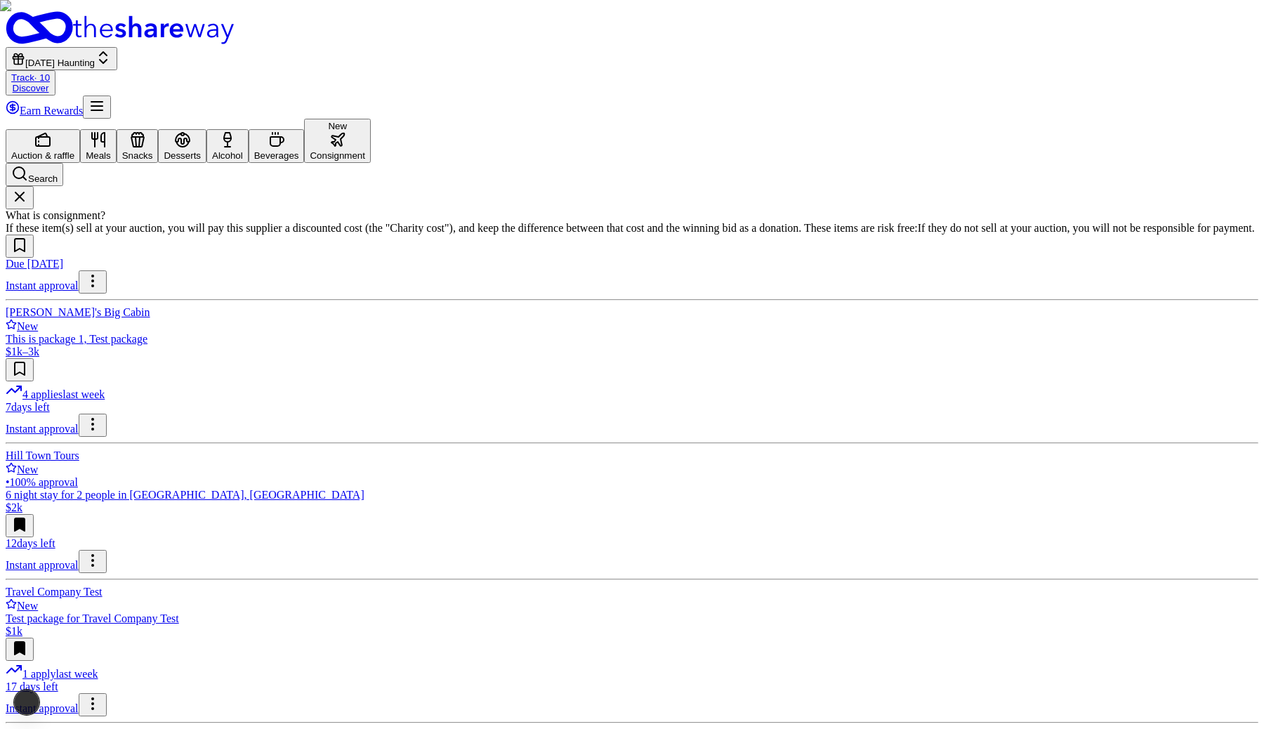
scroll to position [149, 0]
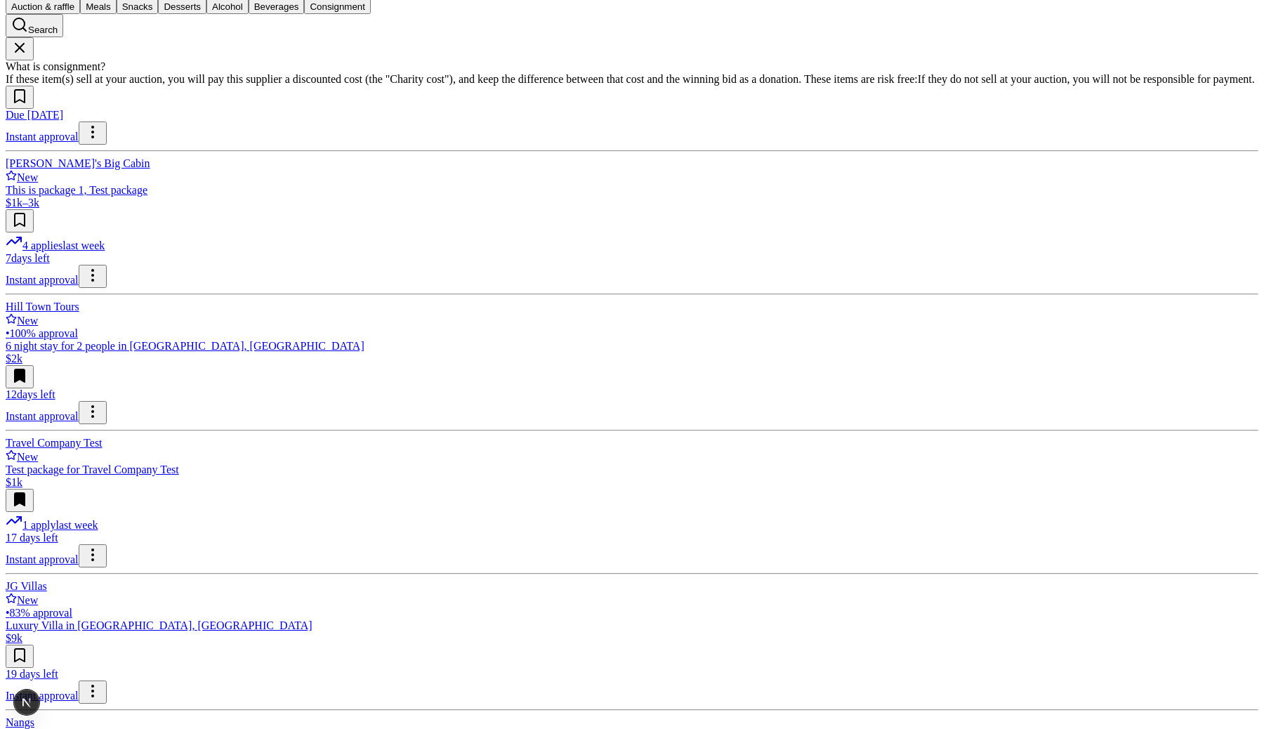
click at [409, 571] on img at bounding box center [632, 215] width 1264 height 729
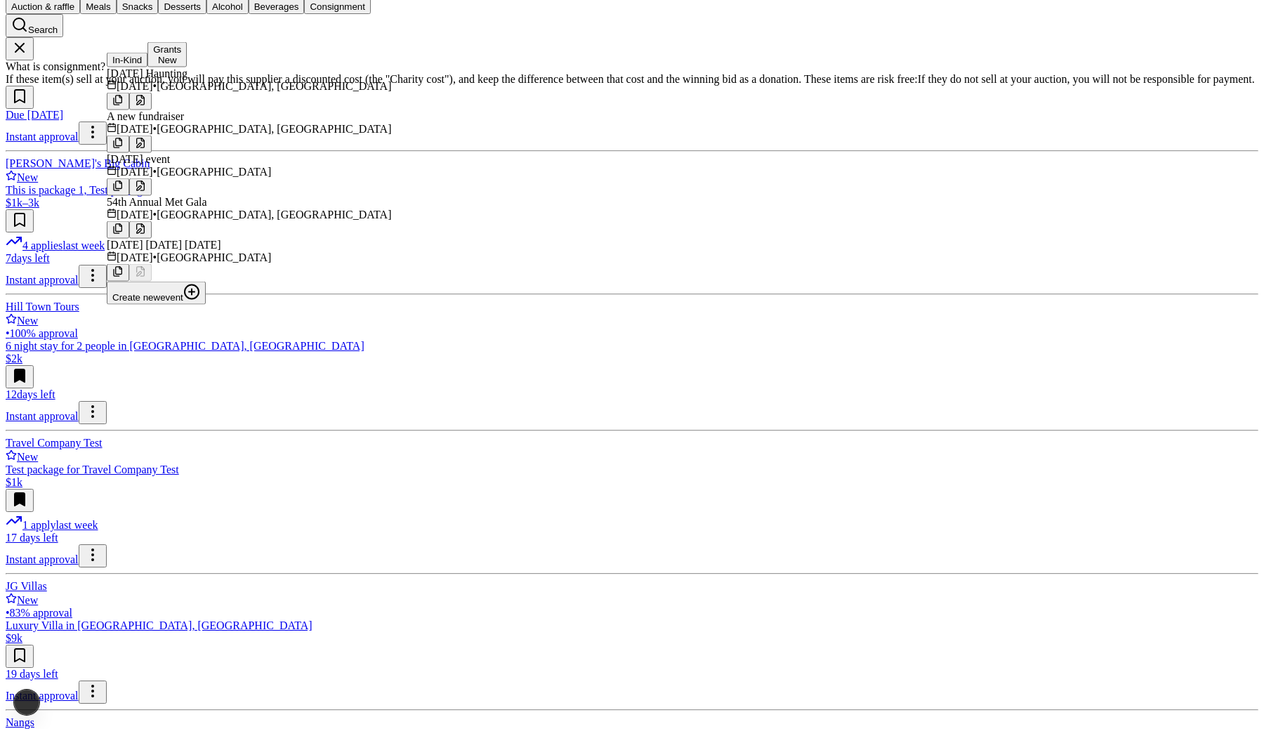
click at [237, 123] on div "A new fundraiser" at bounding box center [249, 116] width 284 height 13
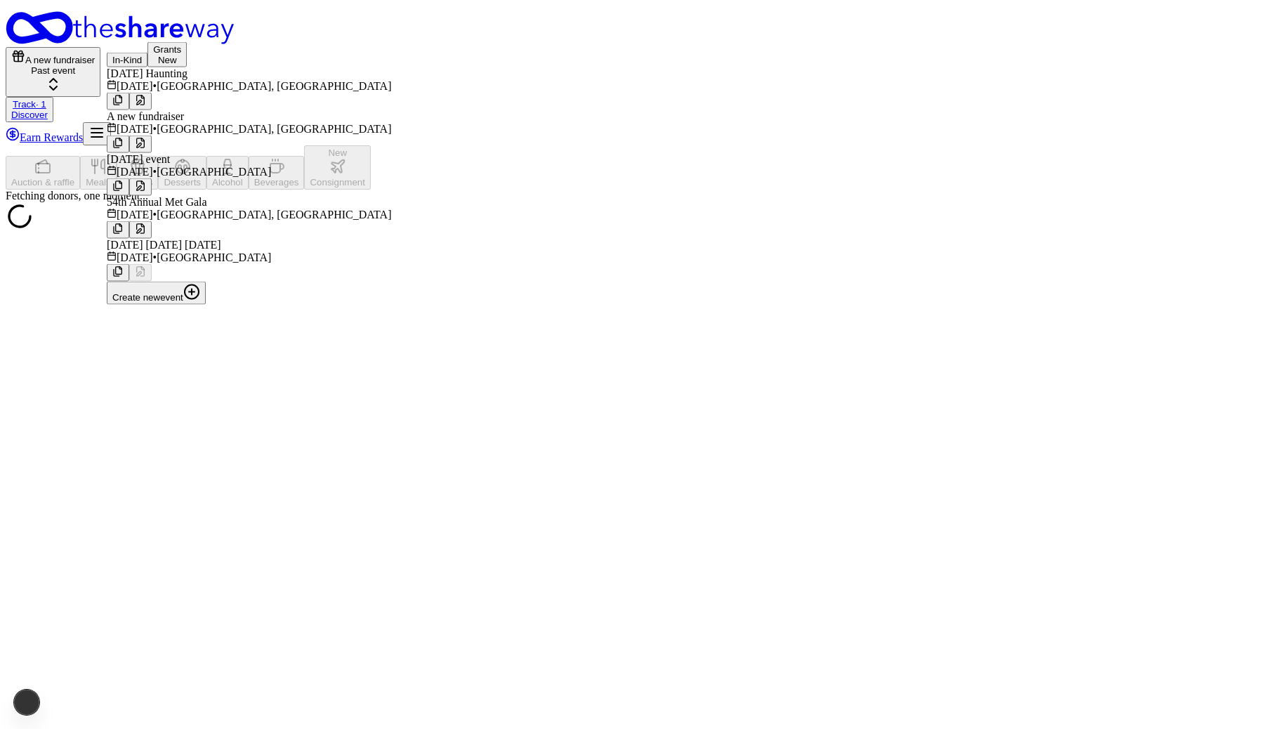
click at [517, 15] on div "A new fundraiser Past event Track · 1 Discover Earn Rewards" at bounding box center [632, 78] width 1252 height 134
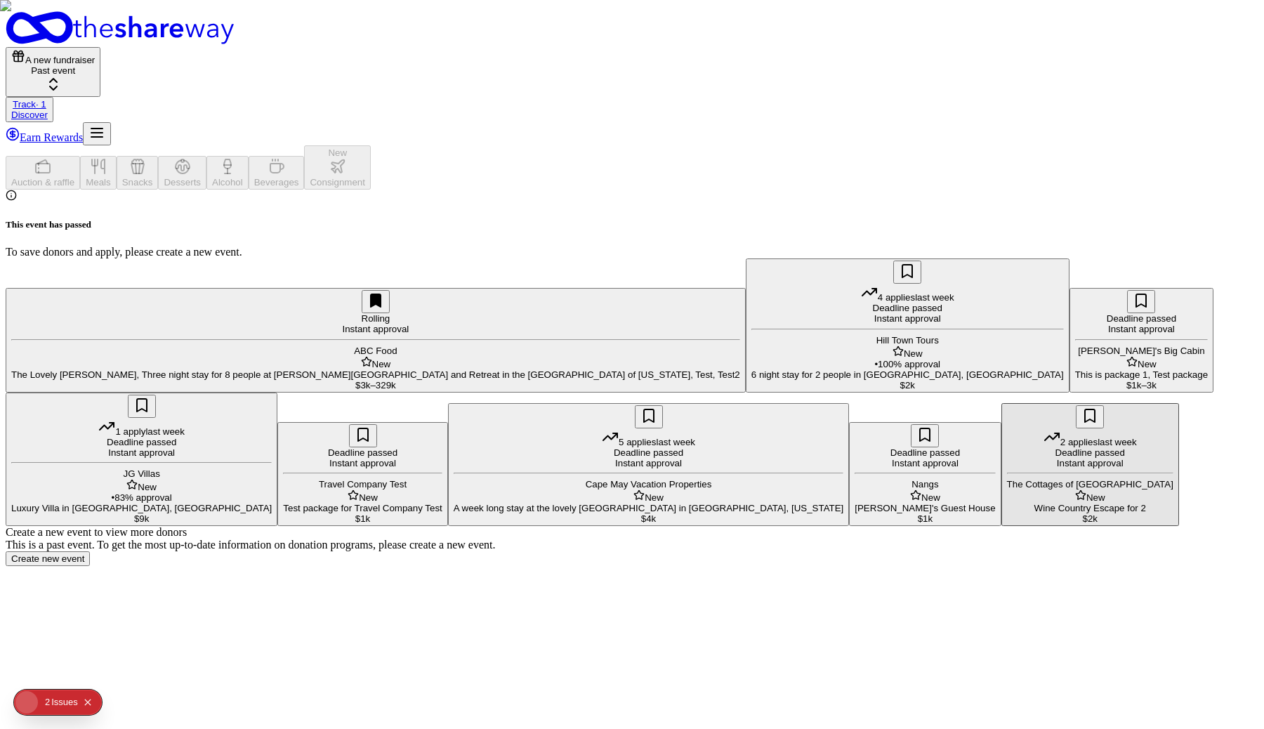
click at [46, 99] on link "Track · 1" at bounding box center [30, 104] width 34 height 11
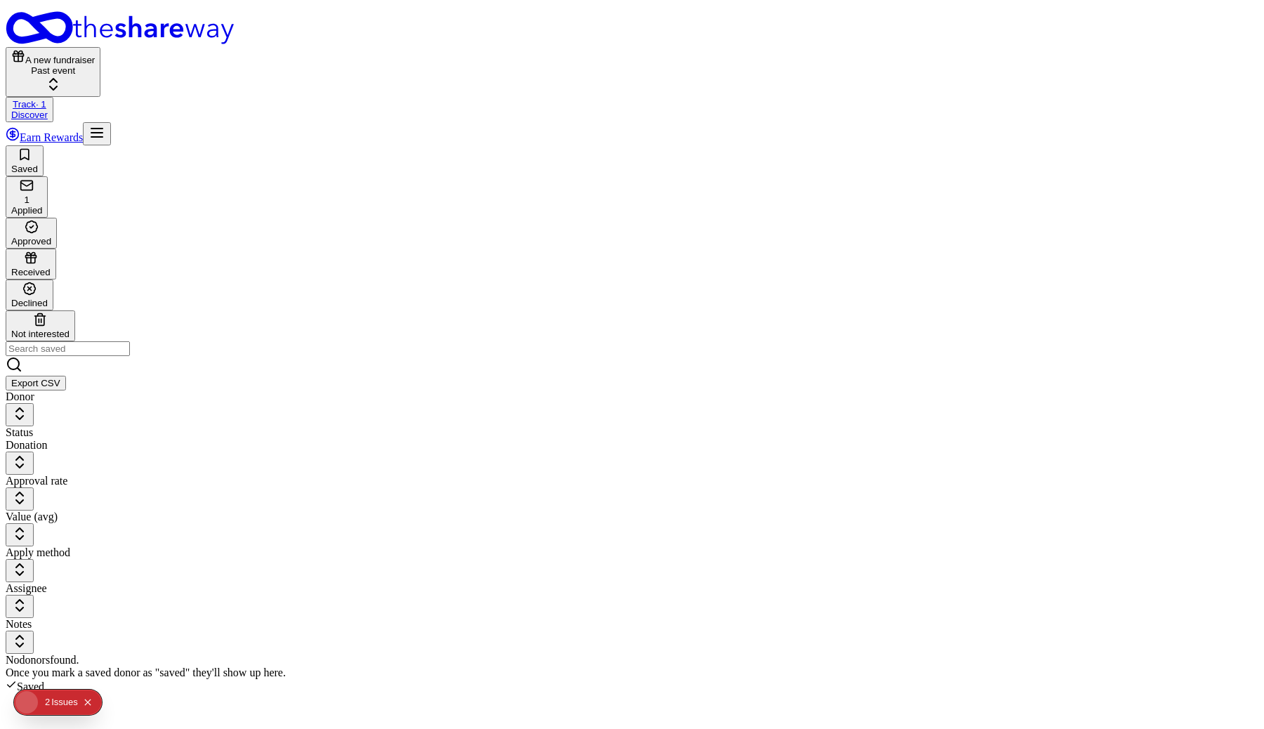
scroll to position [1, 0]
click at [95, 65] on div "Past event" at bounding box center [53, 70] width 84 height 11
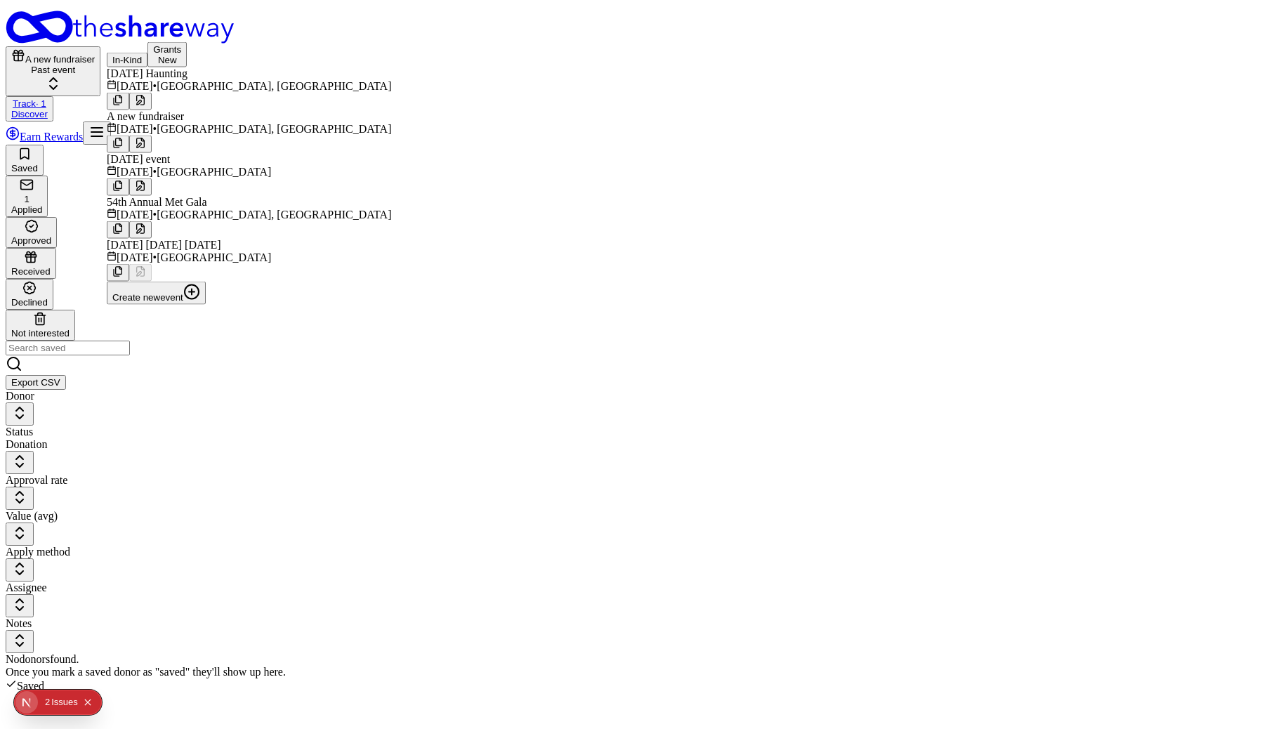
click at [129, 152] on button at bounding box center [118, 144] width 22 height 18
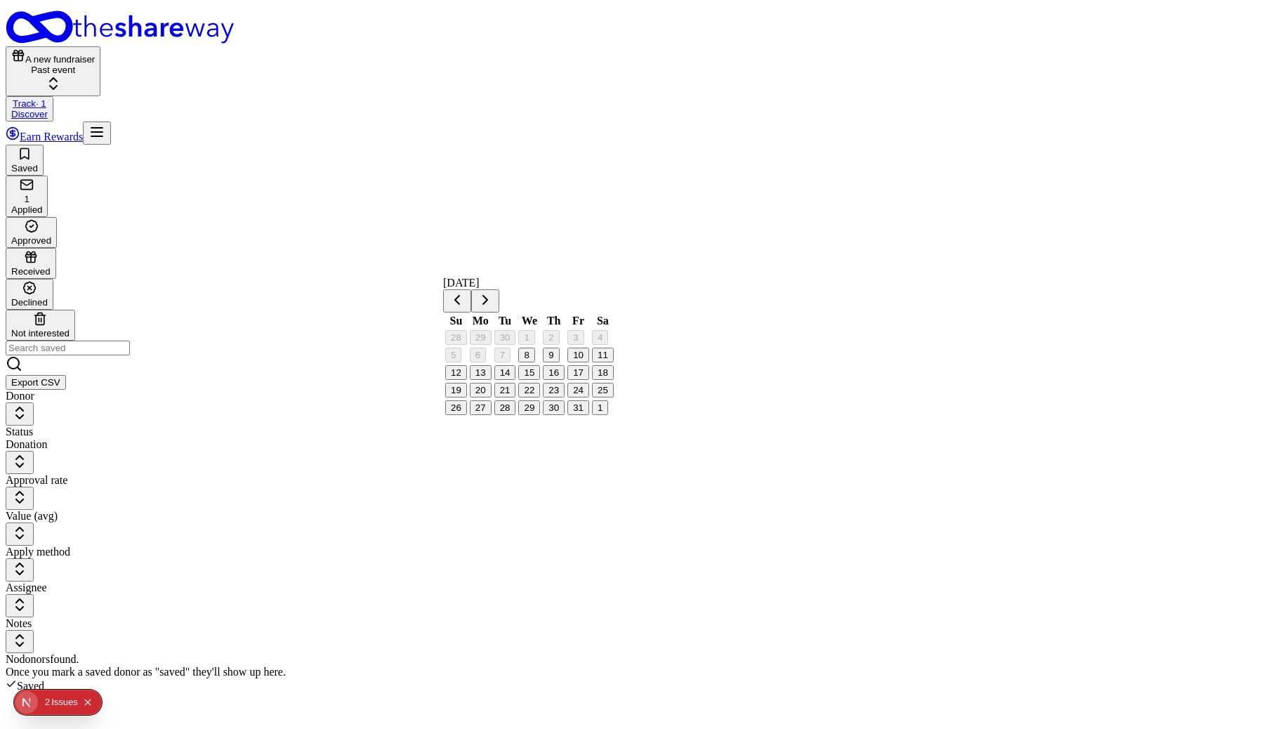
click at [589, 415] on button "31" at bounding box center [578, 407] width 22 height 15
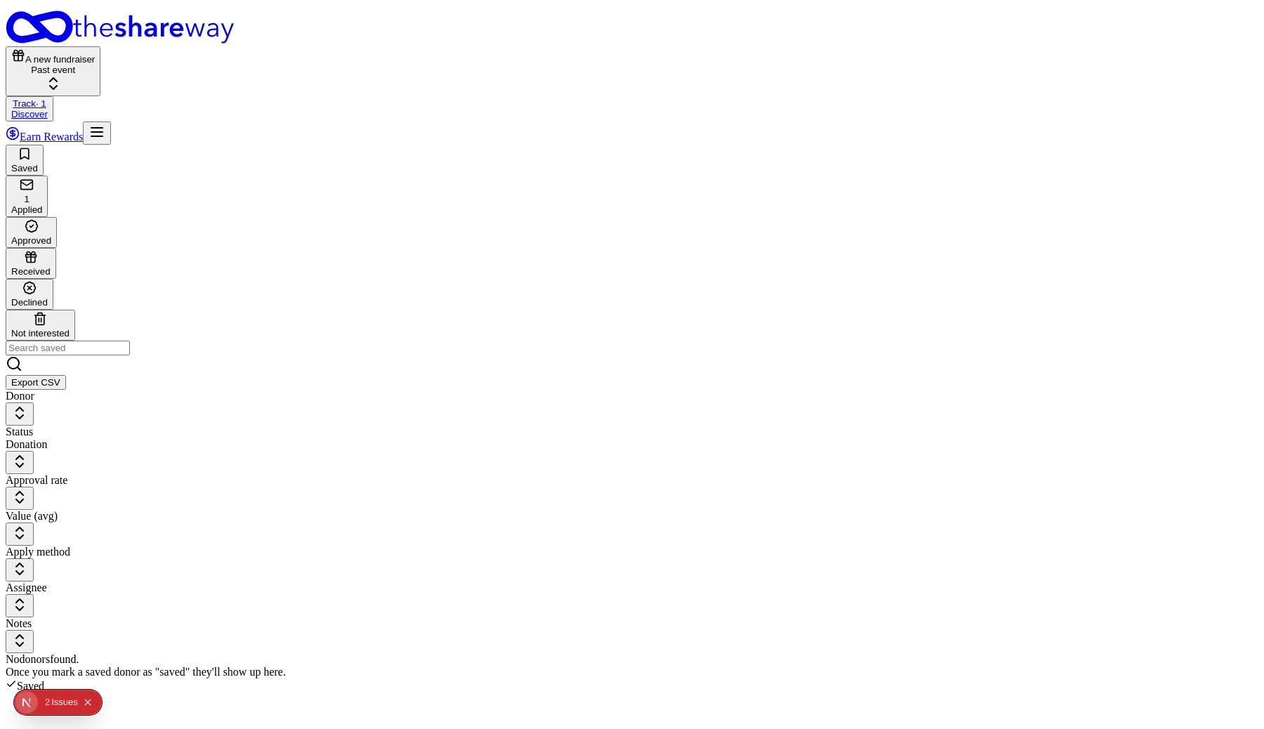
scroll to position [292, 0]
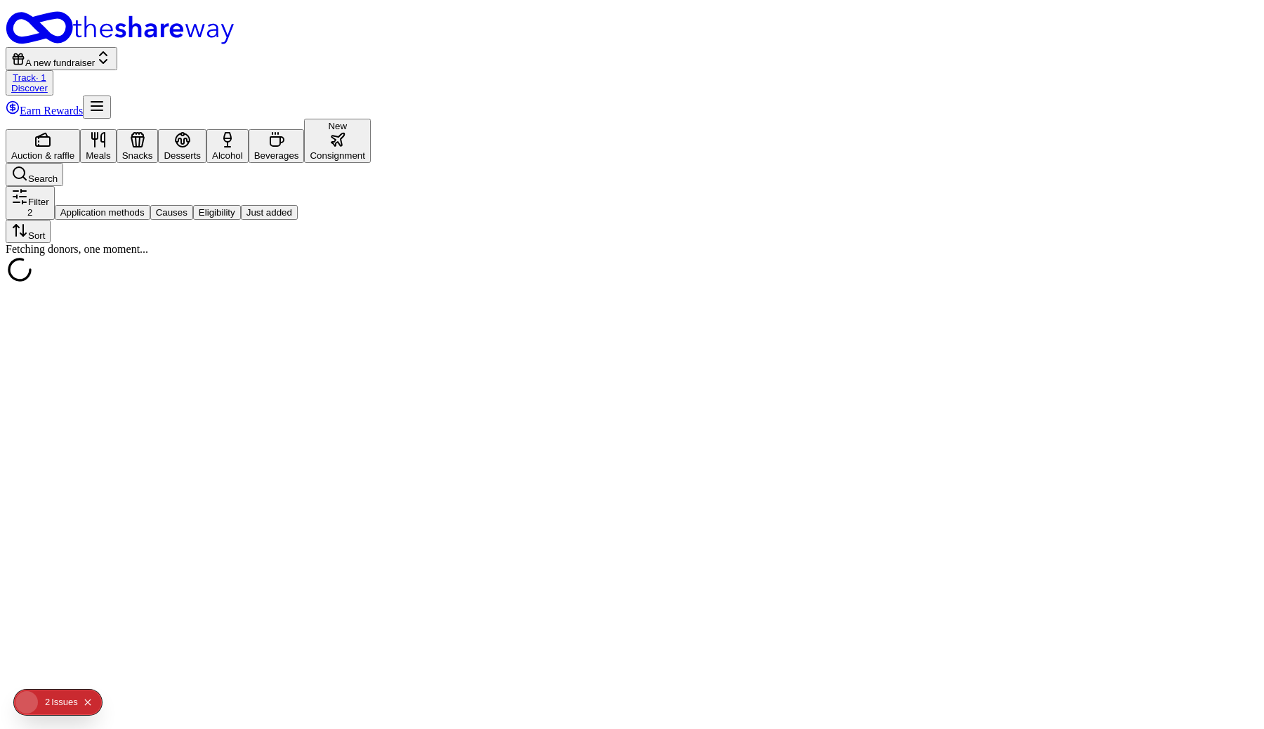
click at [346, 131] on icon "button" at bounding box center [337, 139] width 17 height 17
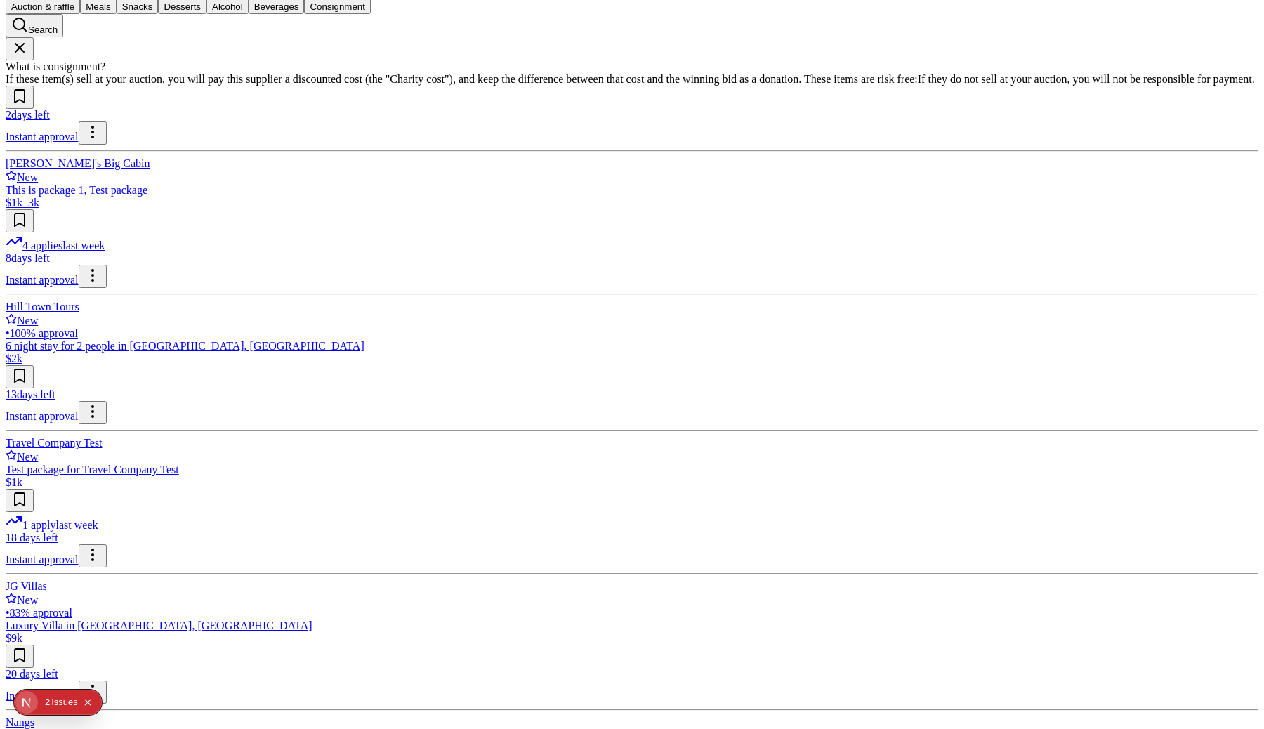
click at [446, 505] on img at bounding box center [632, 215] width 1264 height 729
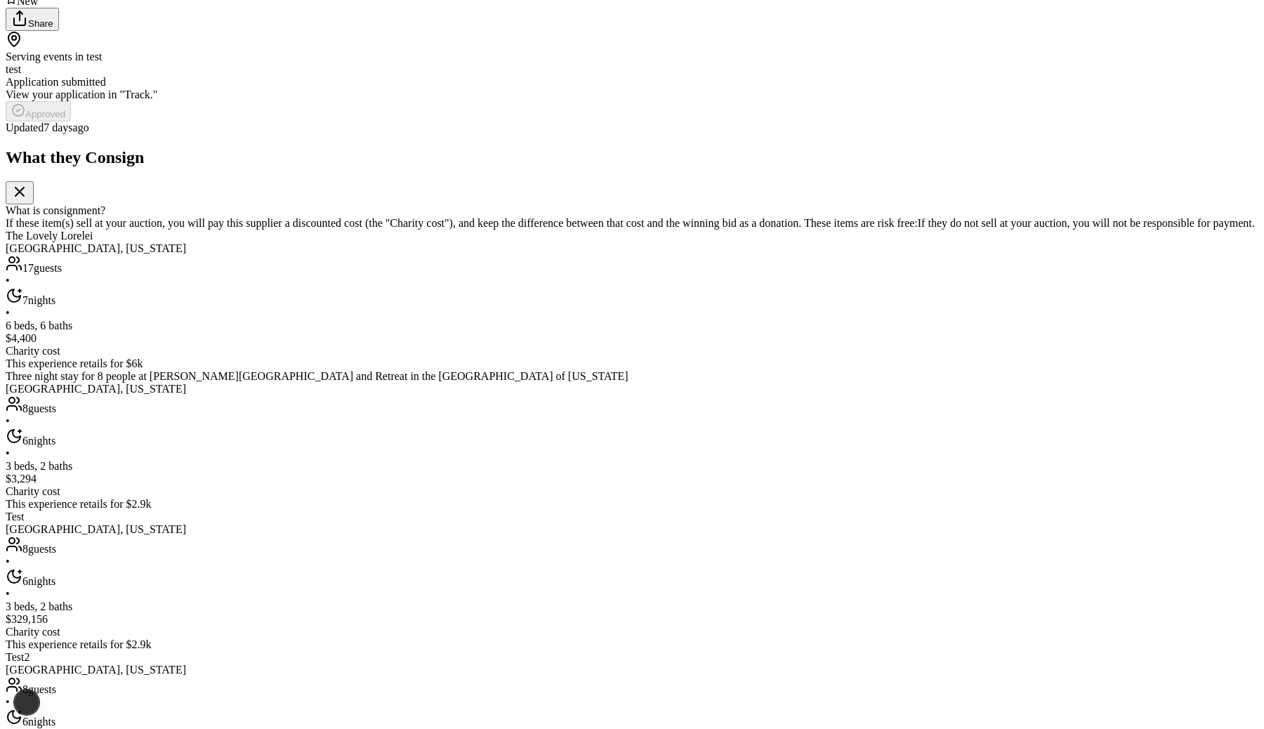
scroll to position [510, 0]
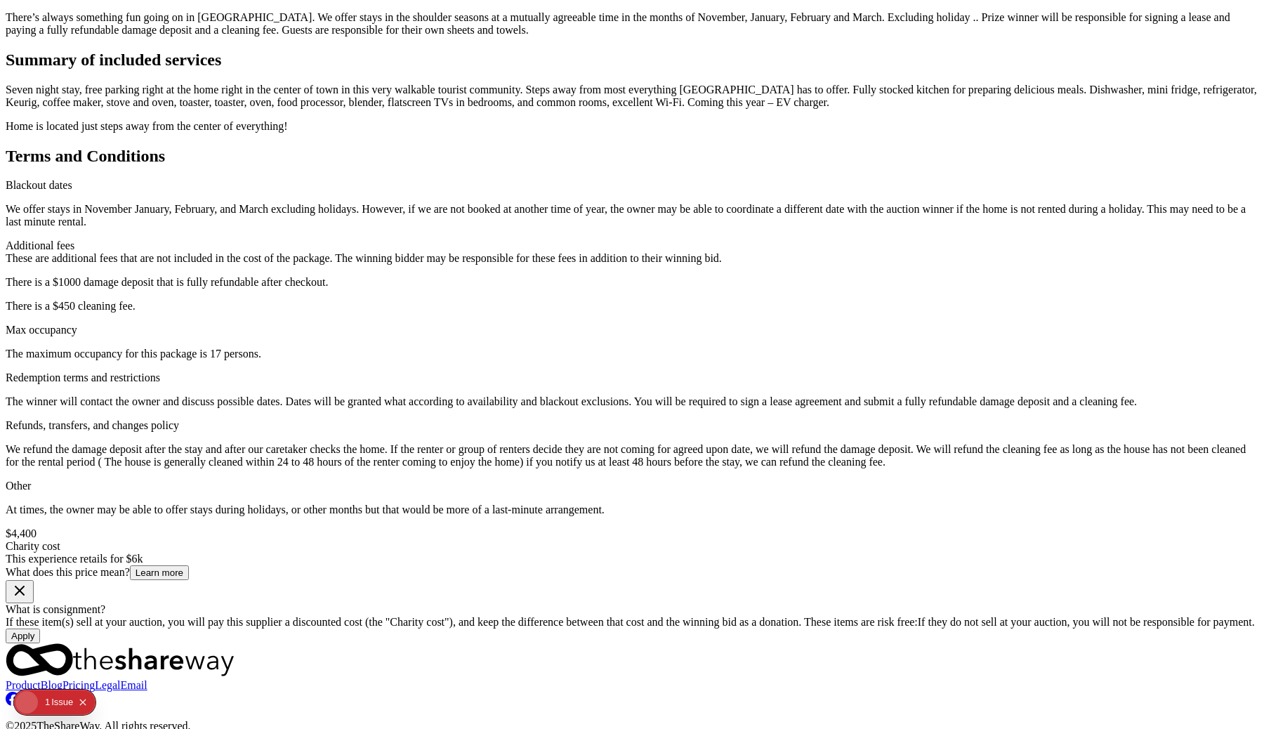
scroll to position [337, 0]
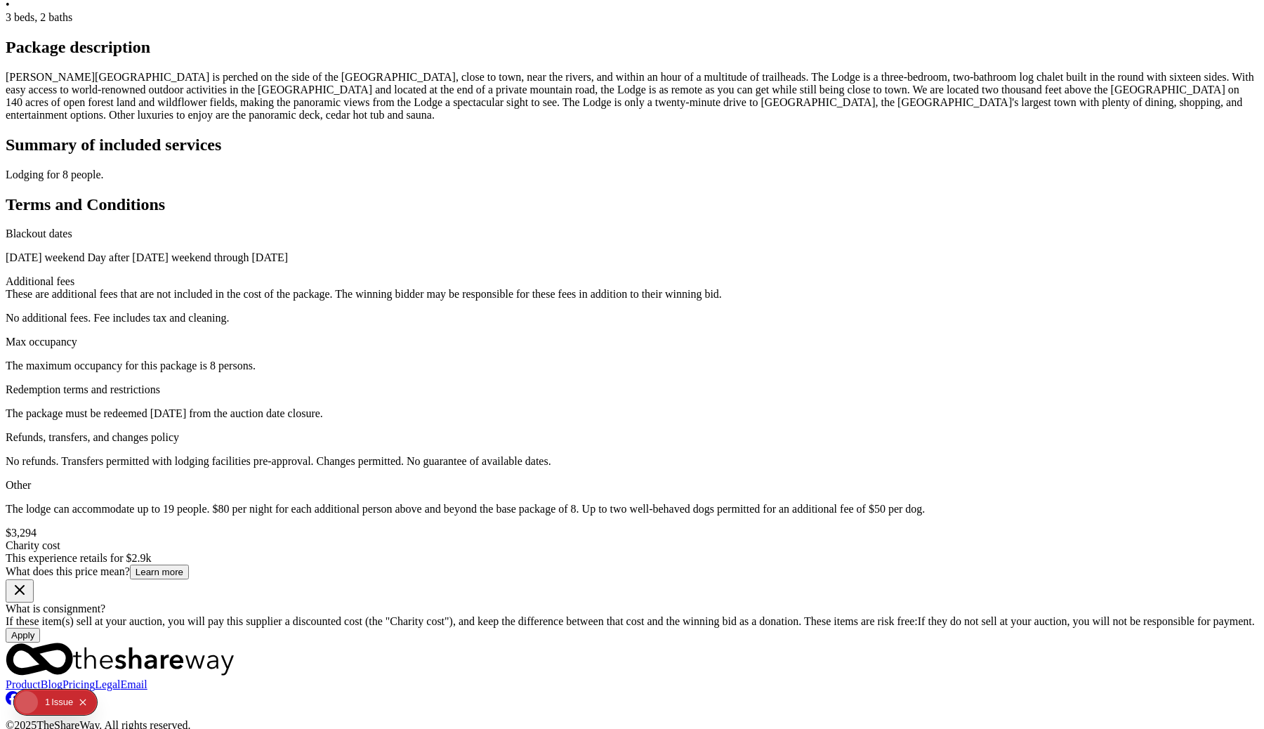
scroll to position [424, 0]
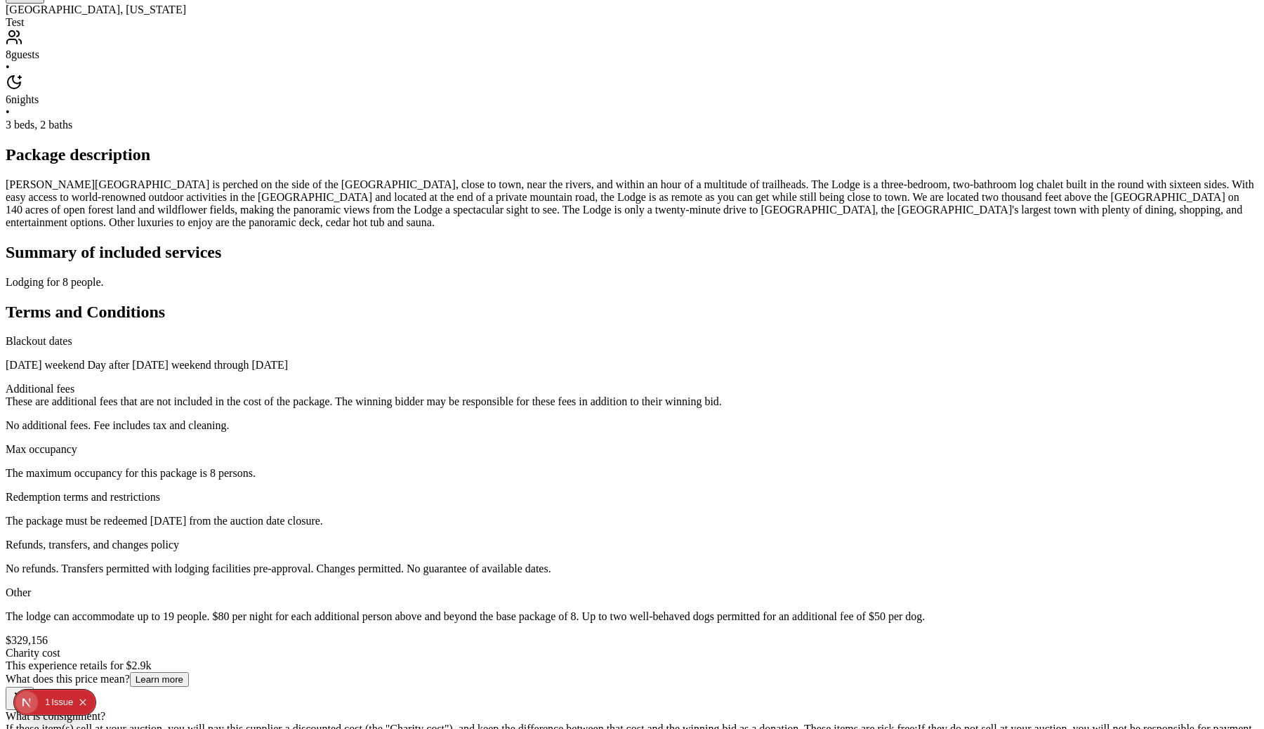
scroll to position [279, 0]
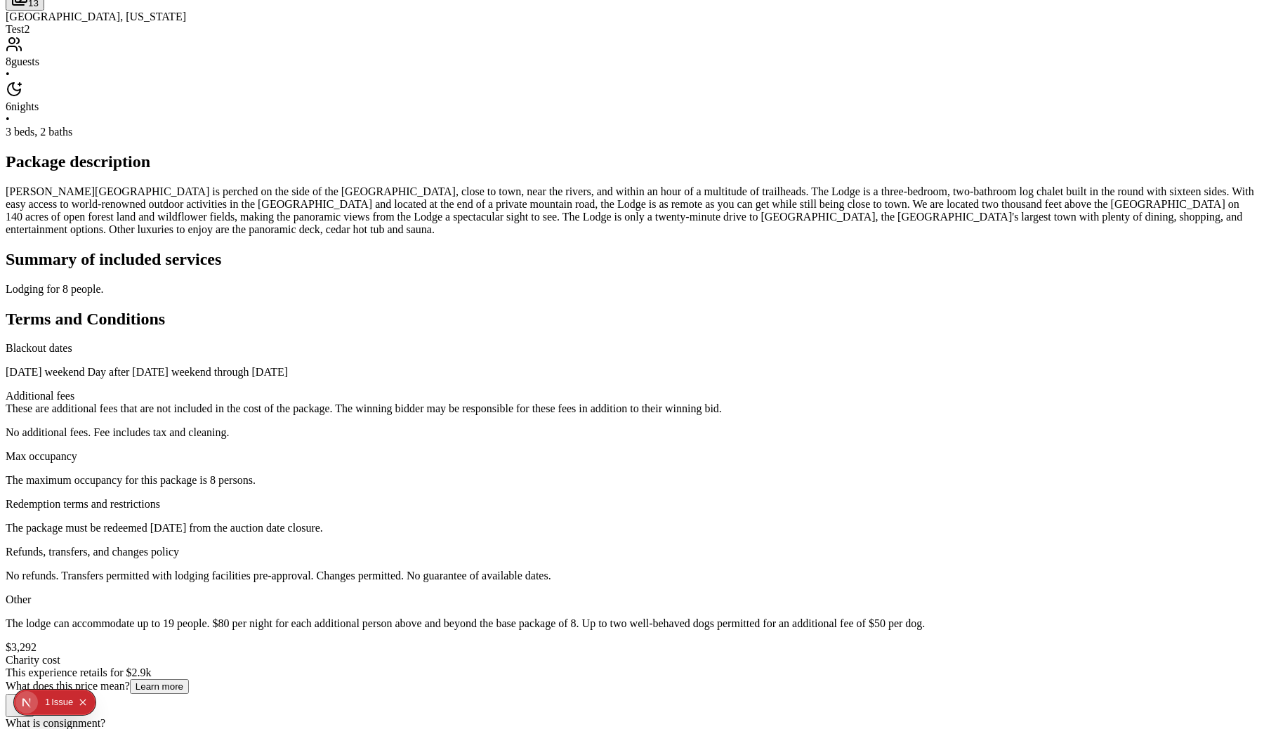
scroll to position [185, 0]
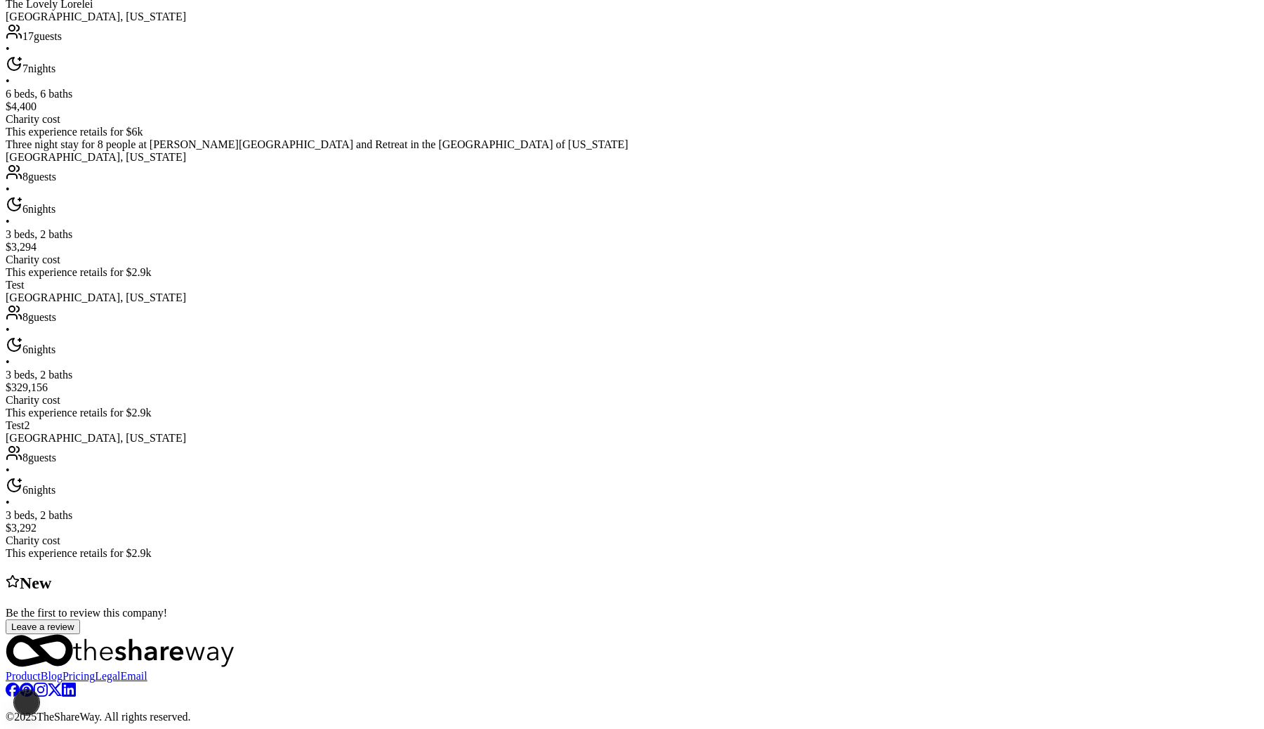
scroll to position [529, 0]
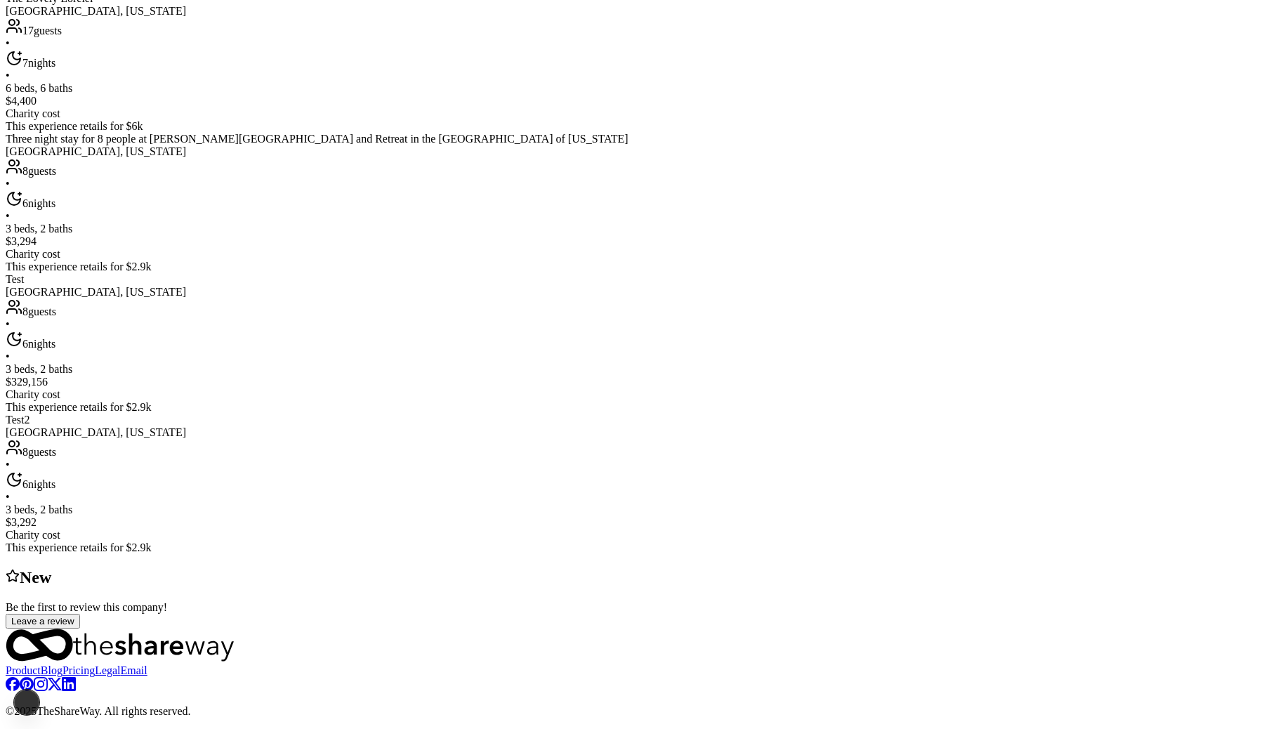
click at [546, 158] on div "Jacksonville, Florida" at bounding box center [632, 151] width 1252 height 13
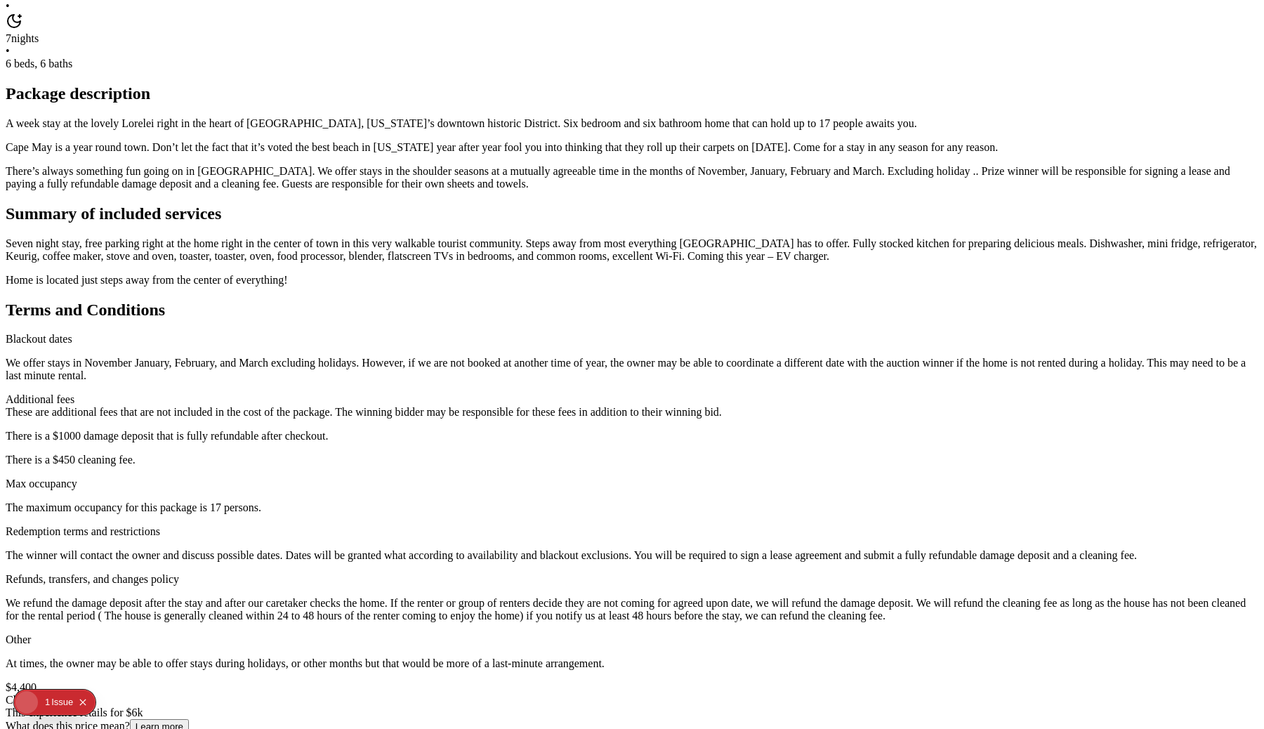
scroll to position [294, 0]
